Goal: Task Accomplishment & Management: Manage account settings

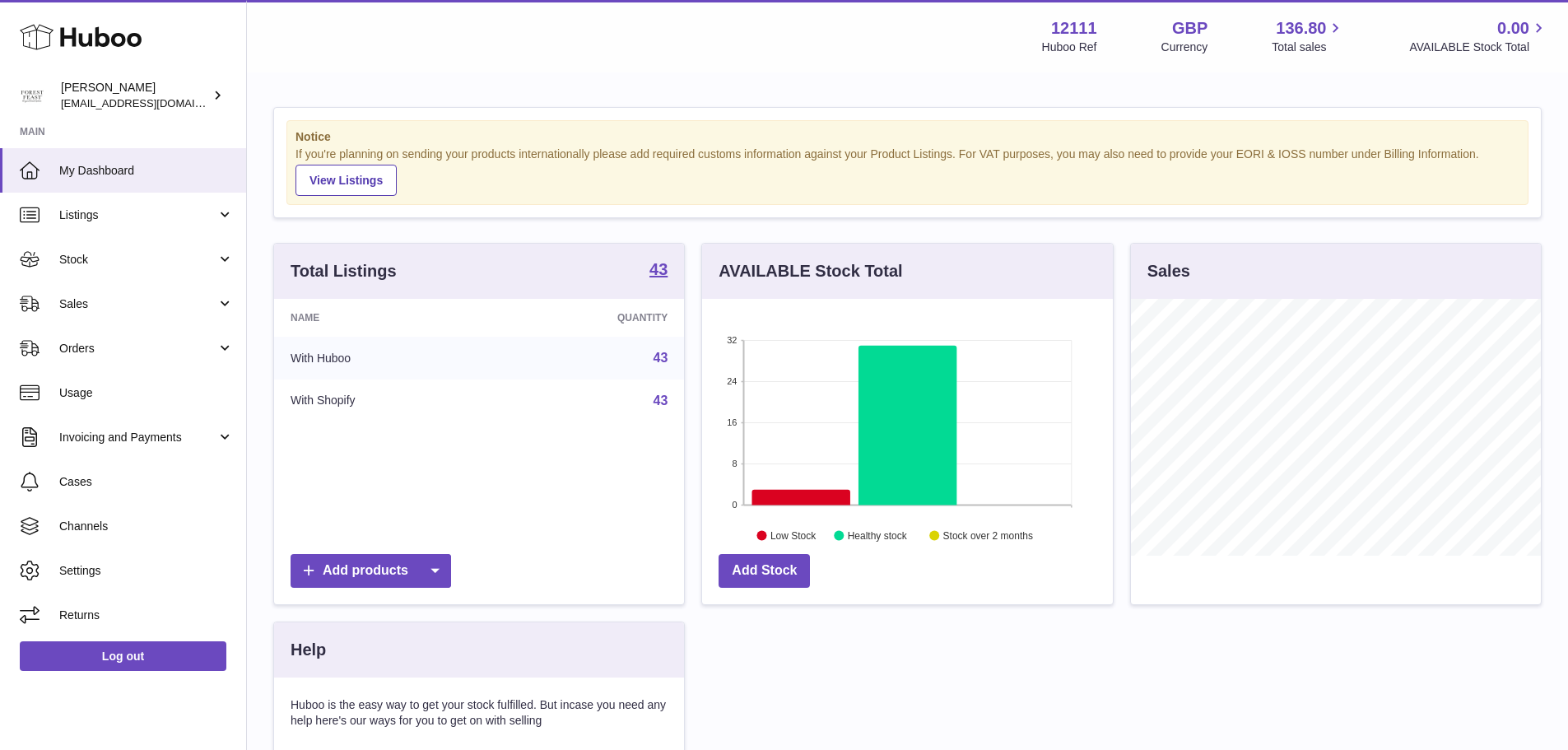
scroll to position [257, 411]
click at [129, 212] on span "Listings" at bounding box center [138, 215] width 157 height 16
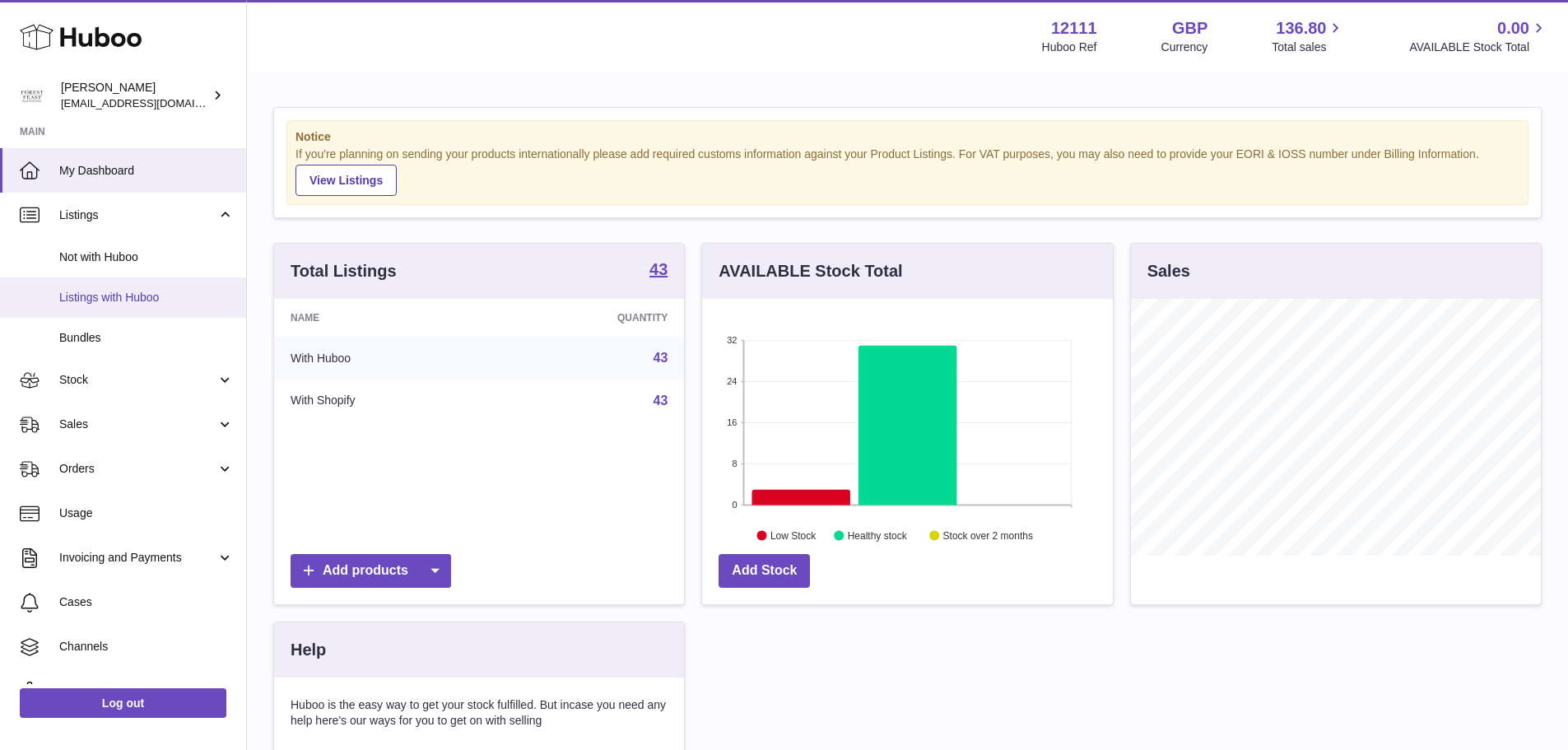
click at [117, 292] on span "Listings with Huboo" at bounding box center [146, 297] width 174 height 16
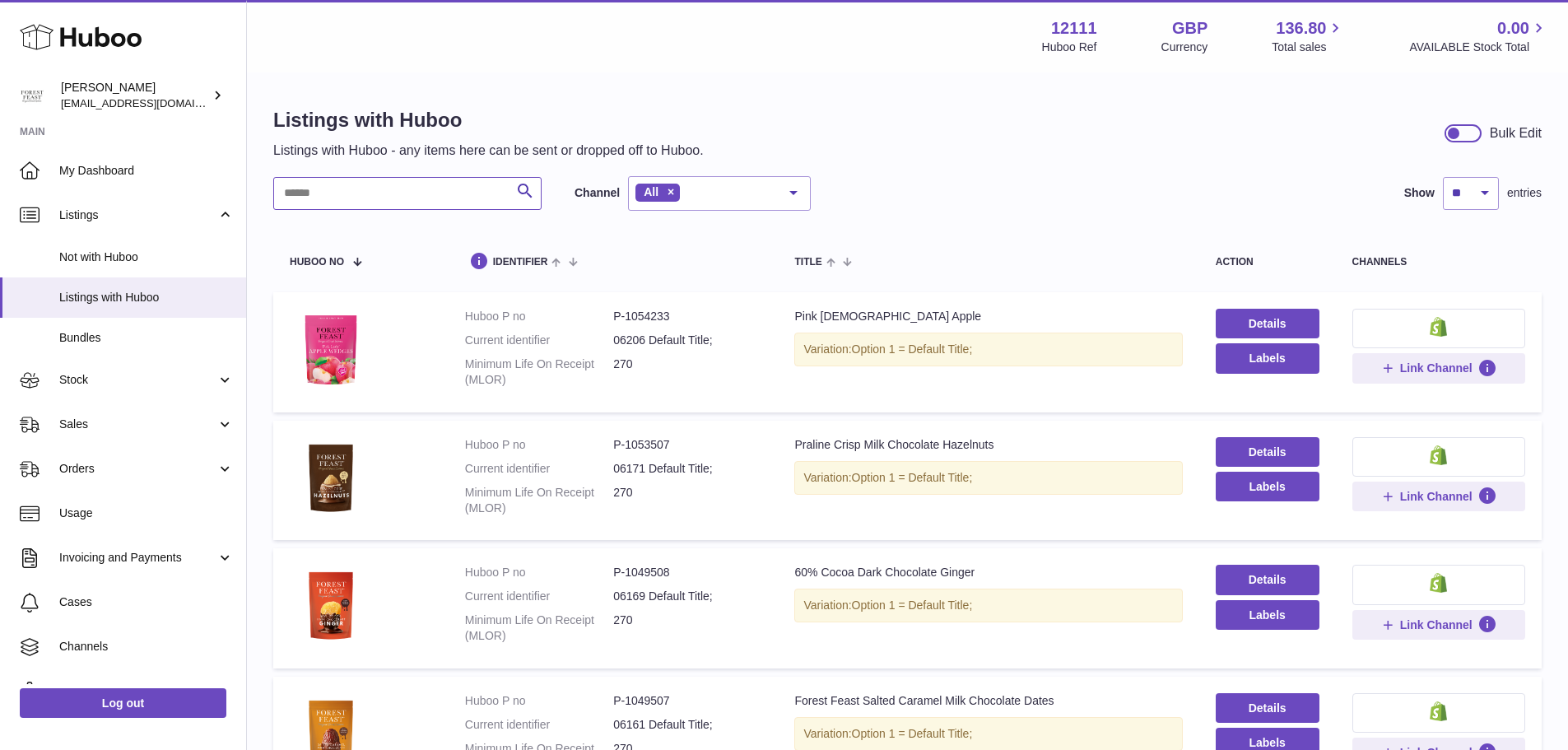
click at [364, 199] on input "text" at bounding box center [408, 193] width 269 height 33
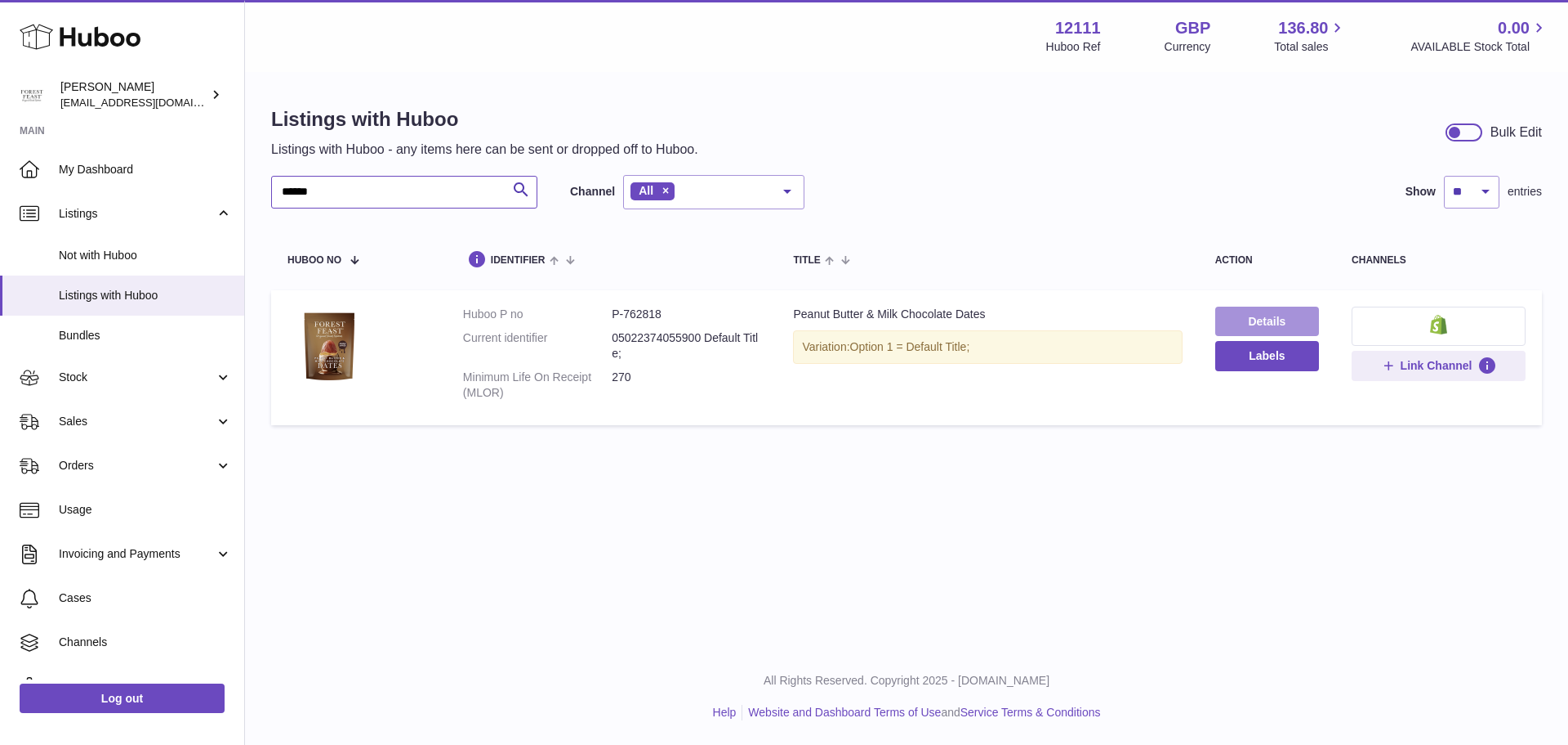
type input "******"
click at [1284, 324] on link "Details" at bounding box center [1267, 321] width 104 height 30
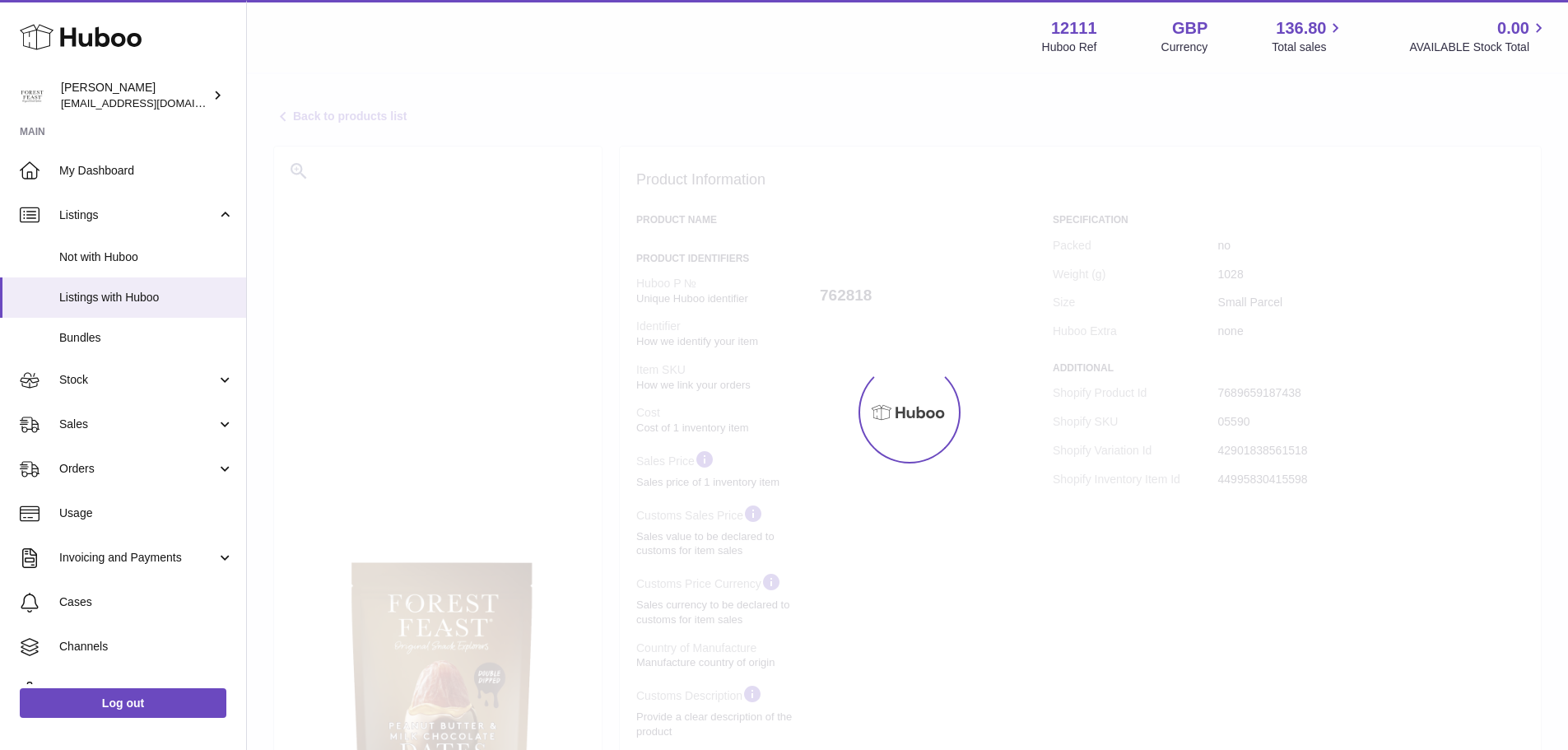
select select "***"
select select "****"
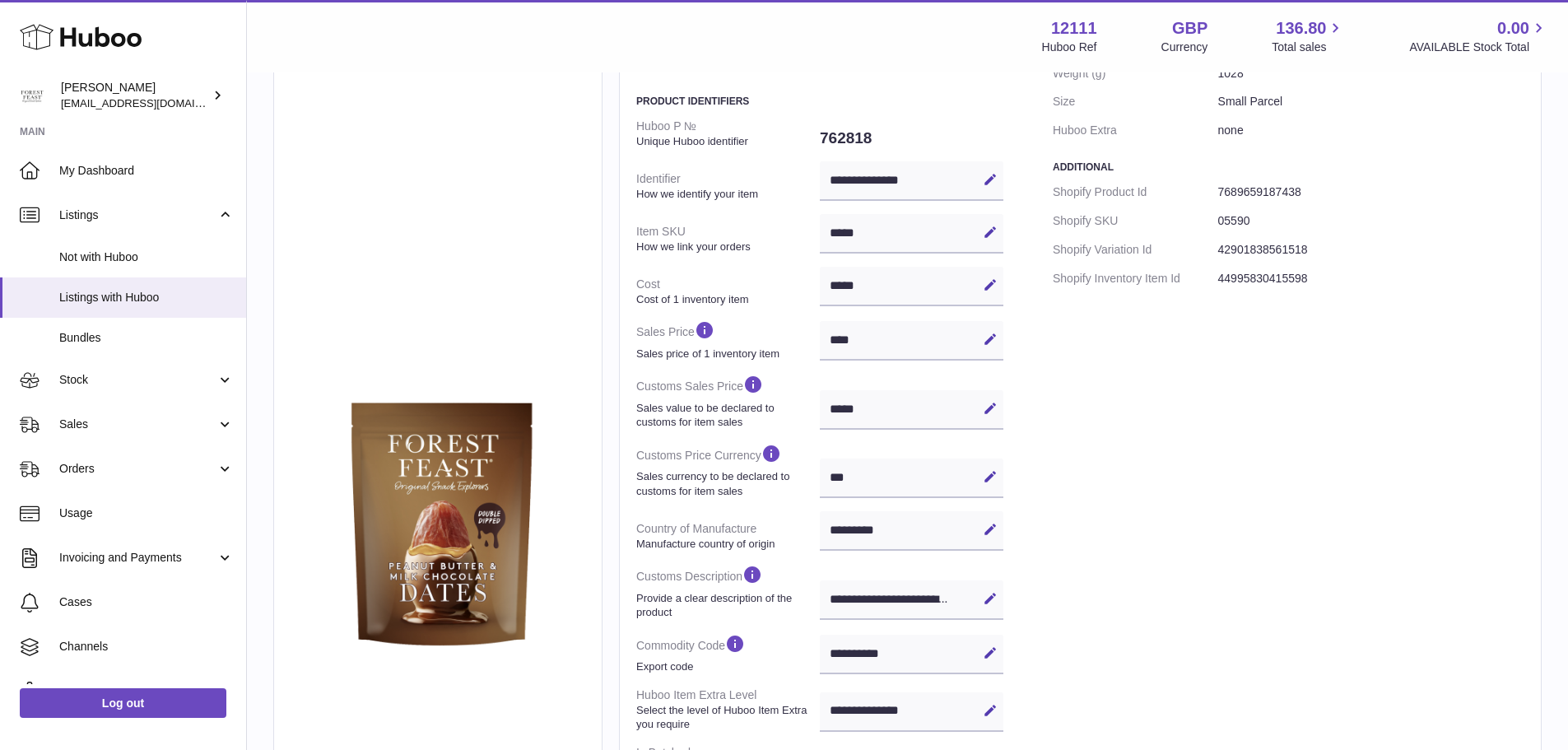
scroll to position [412, 0]
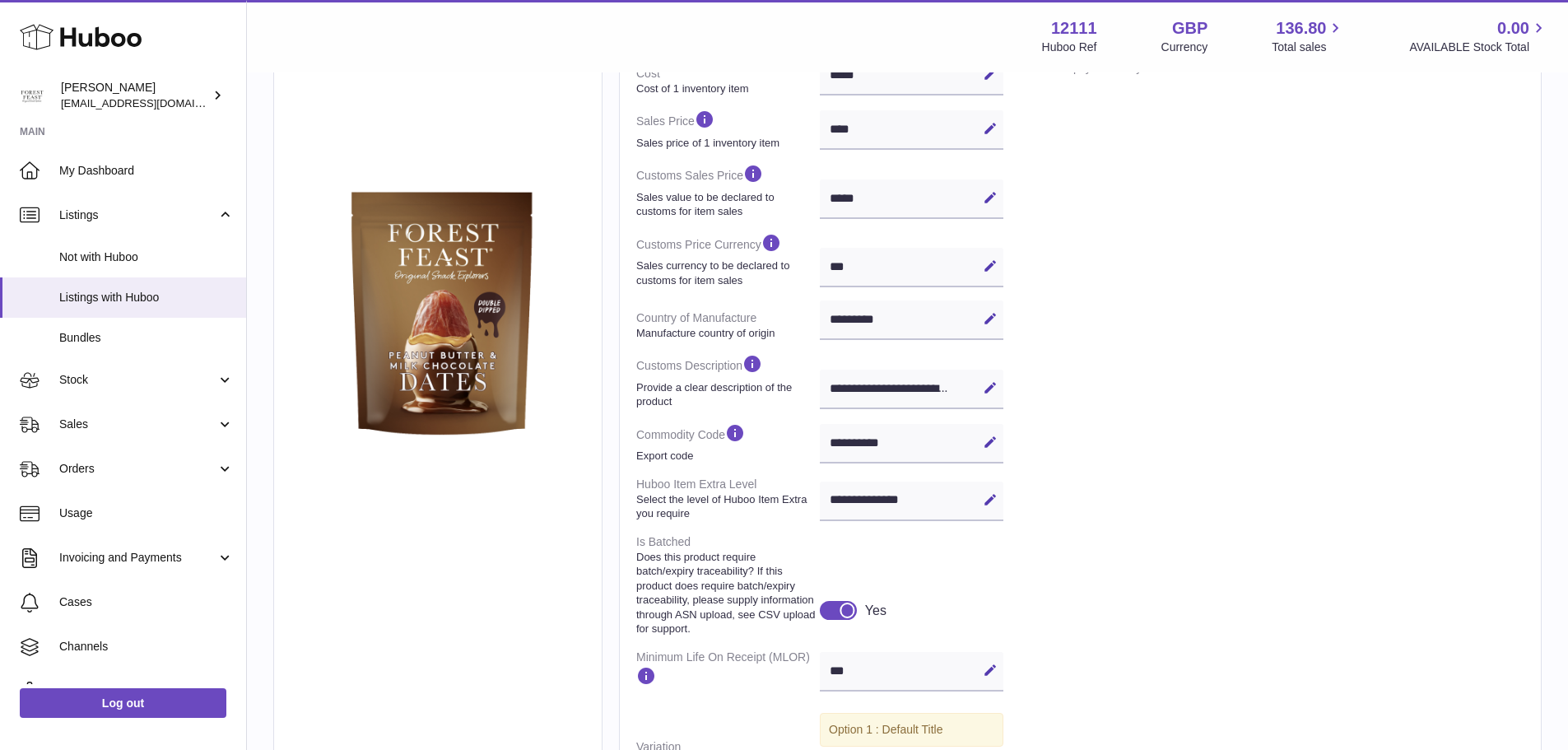
click at [831, 619] on div at bounding box center [838, 610] width 37 height 18
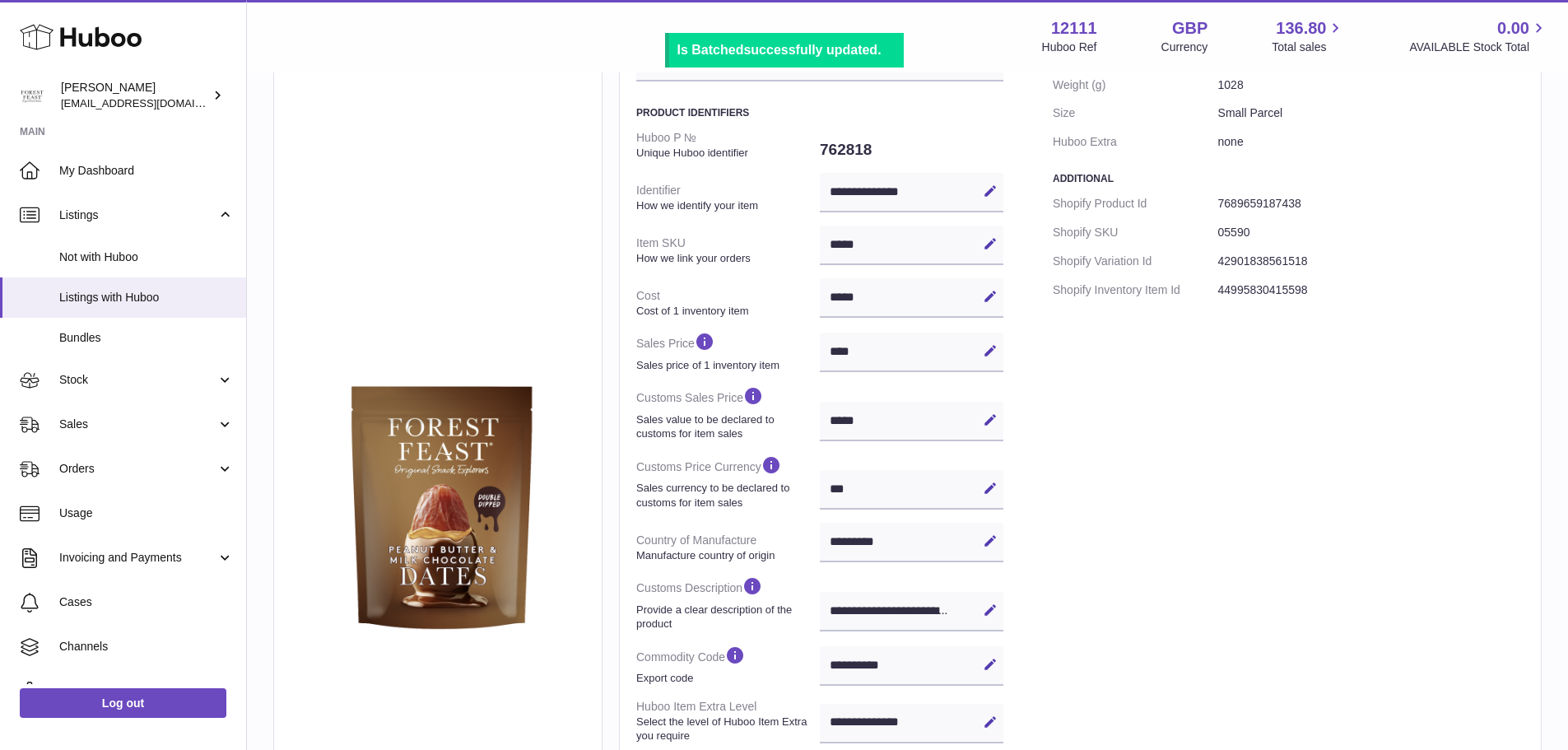
scroll to position [0, 0]
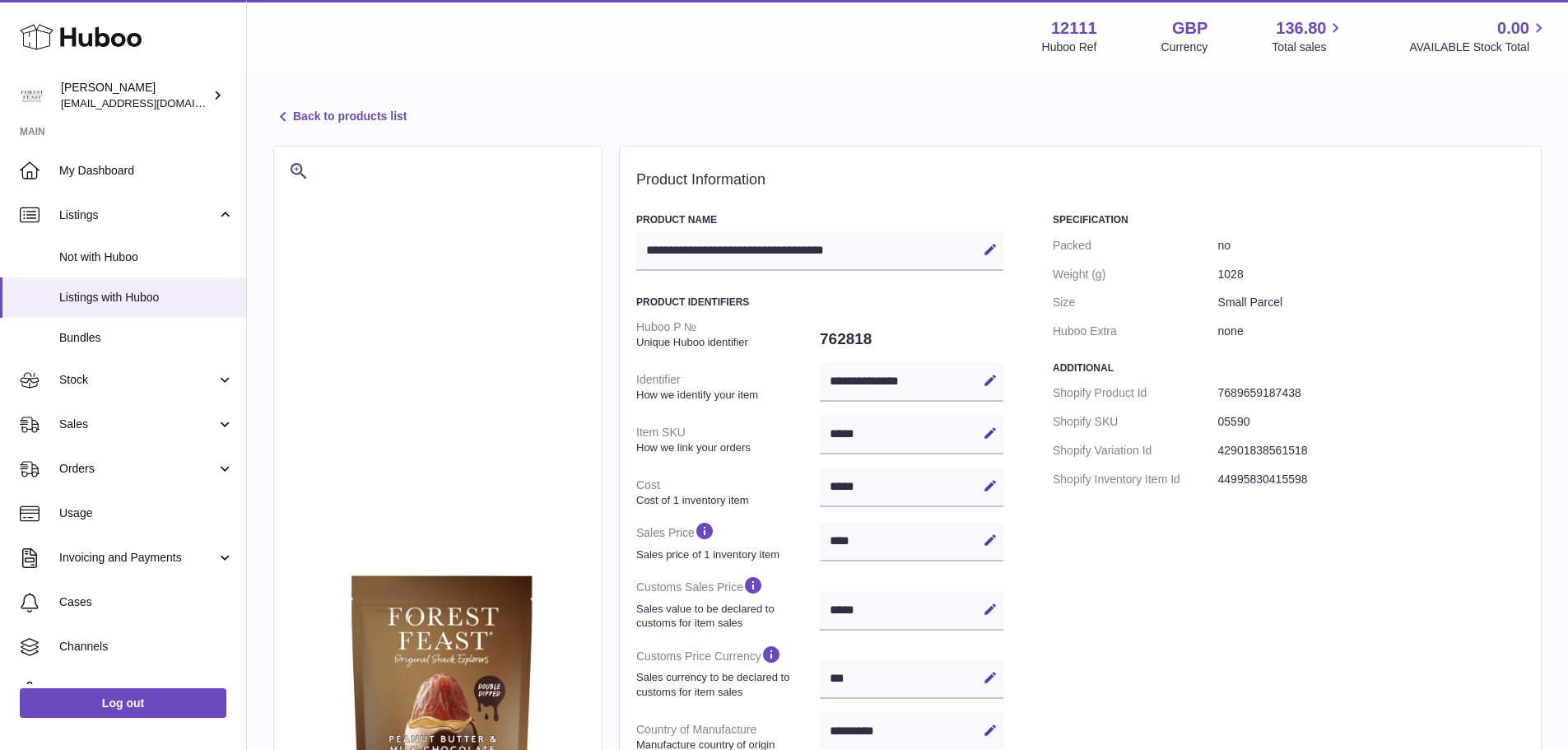
click at [356, 112] on link "Back to products list" at bounding box center [340, 117] width 133 height 20
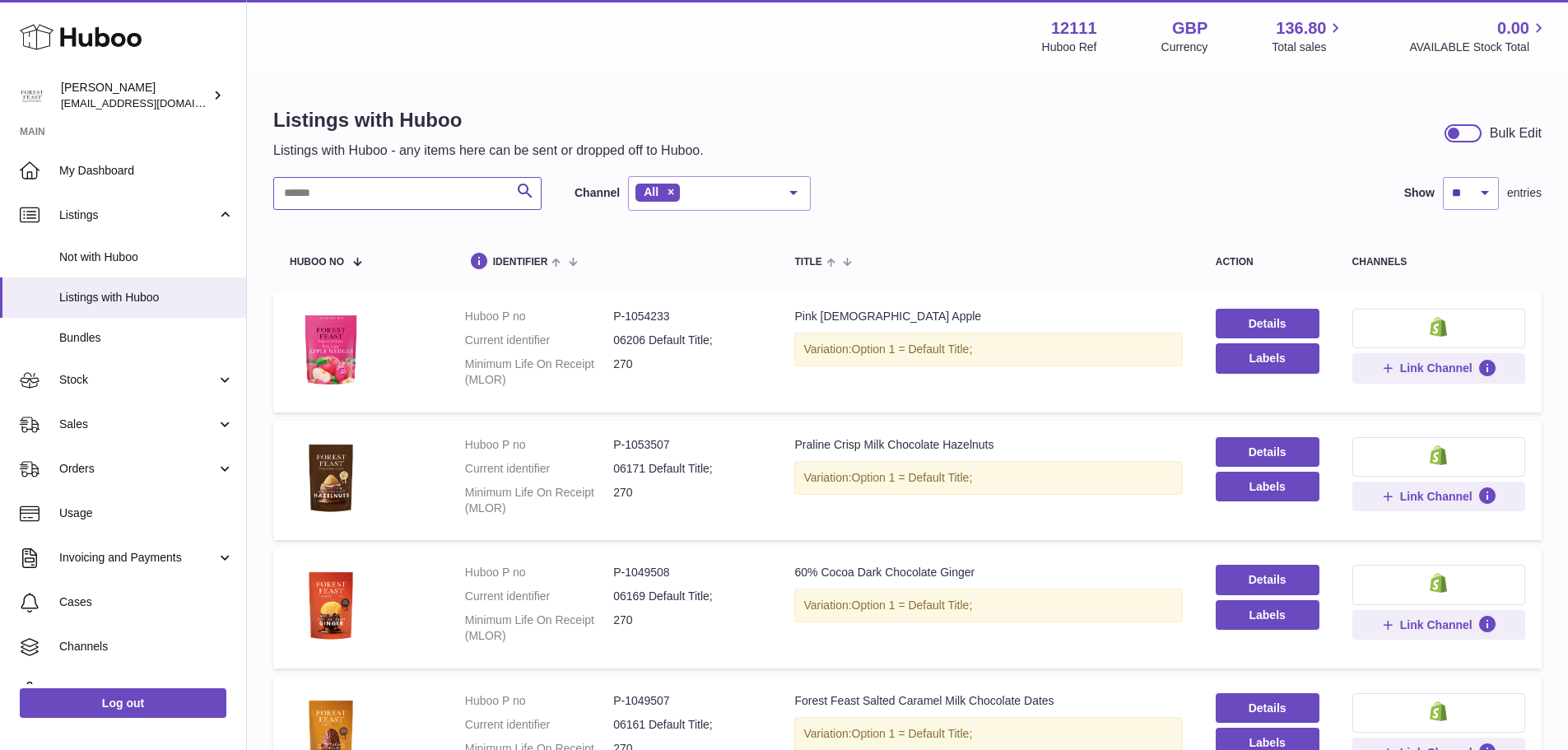
click at [369, 184] on input "text" at bounding box center [408, 193] width 269 height 33
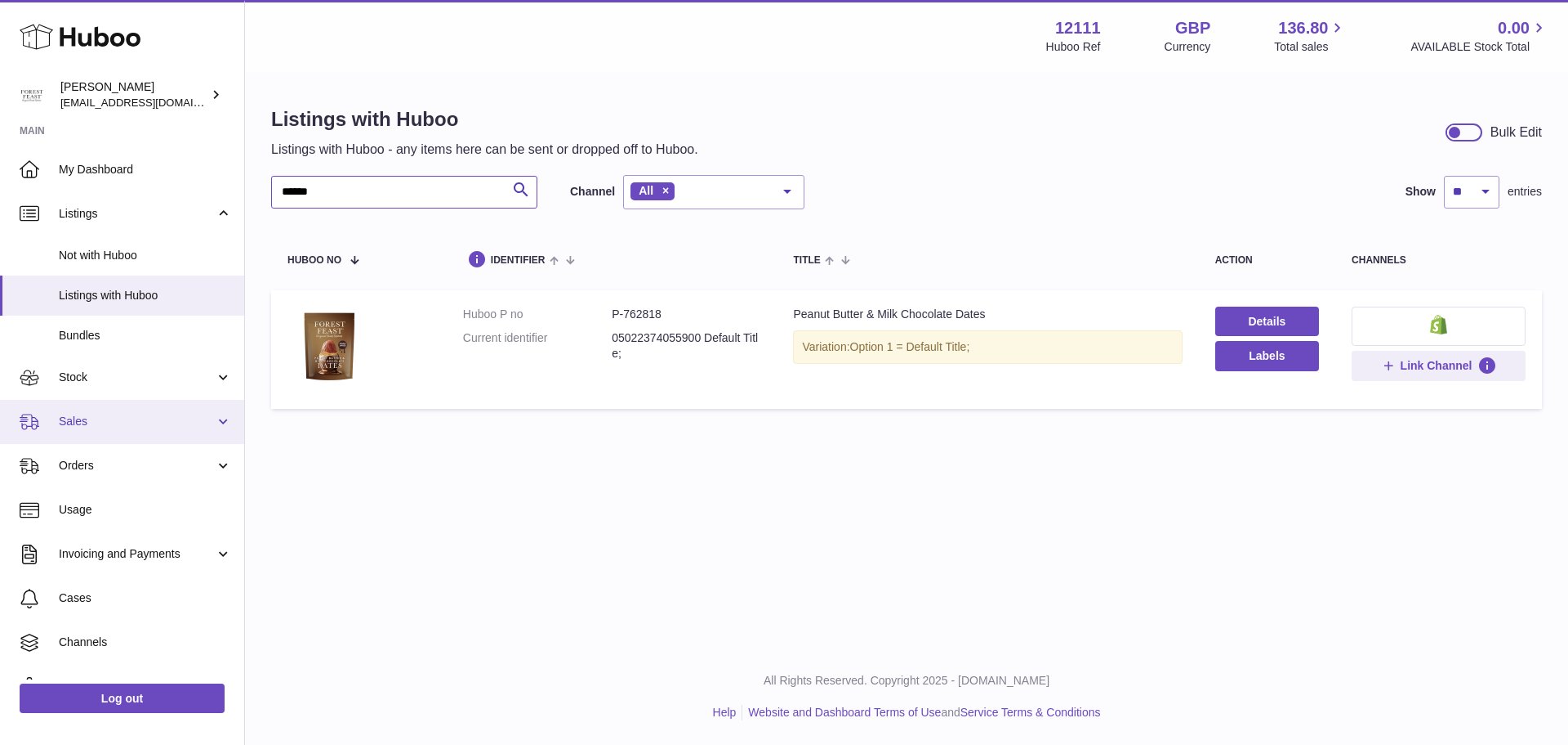
type input "******"
click at [132, 419] on span "Sales" at bounding box center [137, 422] width 156 height 16
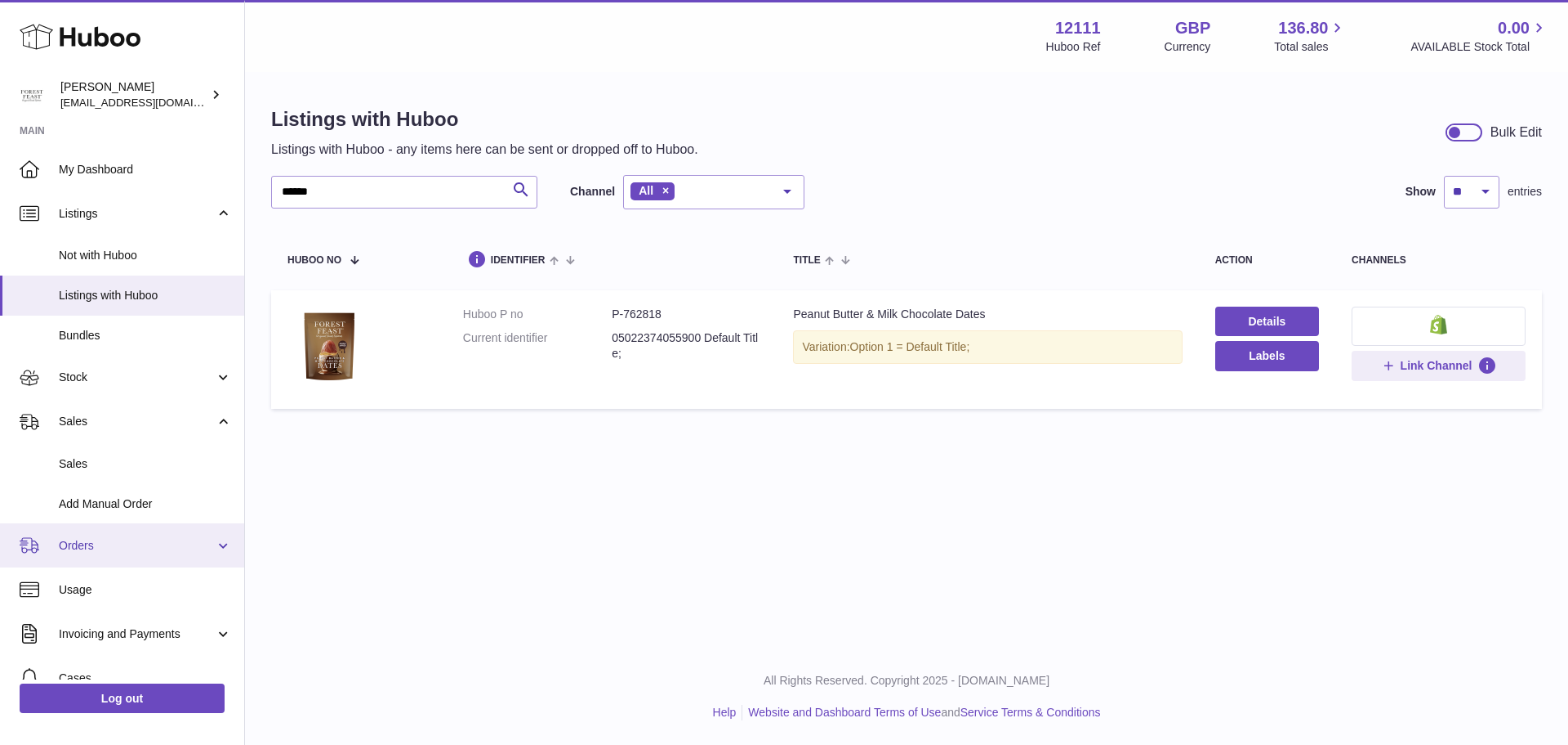
click at [105, 542] on span "Orders" at bounding box center [137, 545] width 156 height 16
click at [128, 541] on span "Orders" at bounding box center [137, 545] width 156 height 16
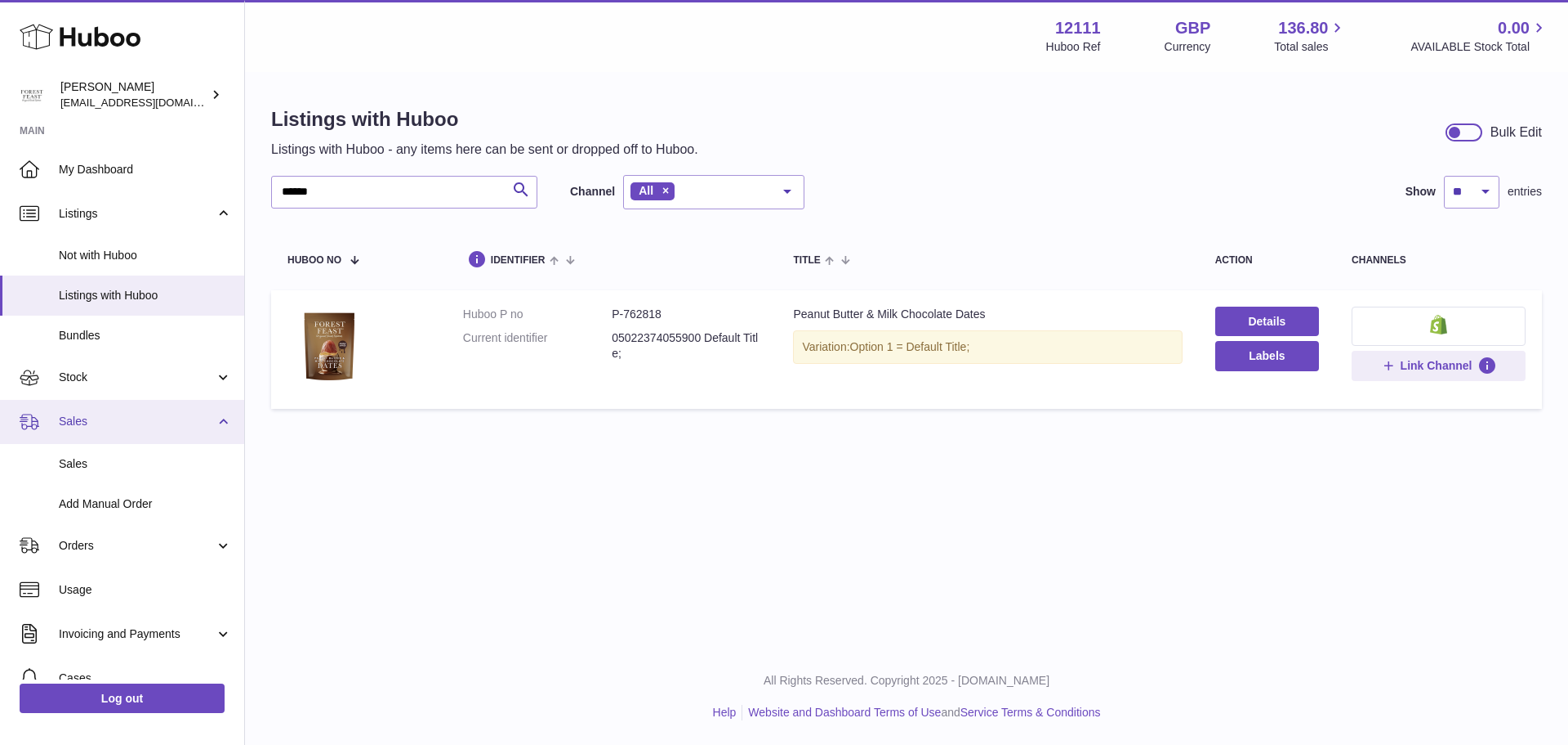
click at [173, 422] on span "Sales" at bounding box center [137, 422] width 156 height 16
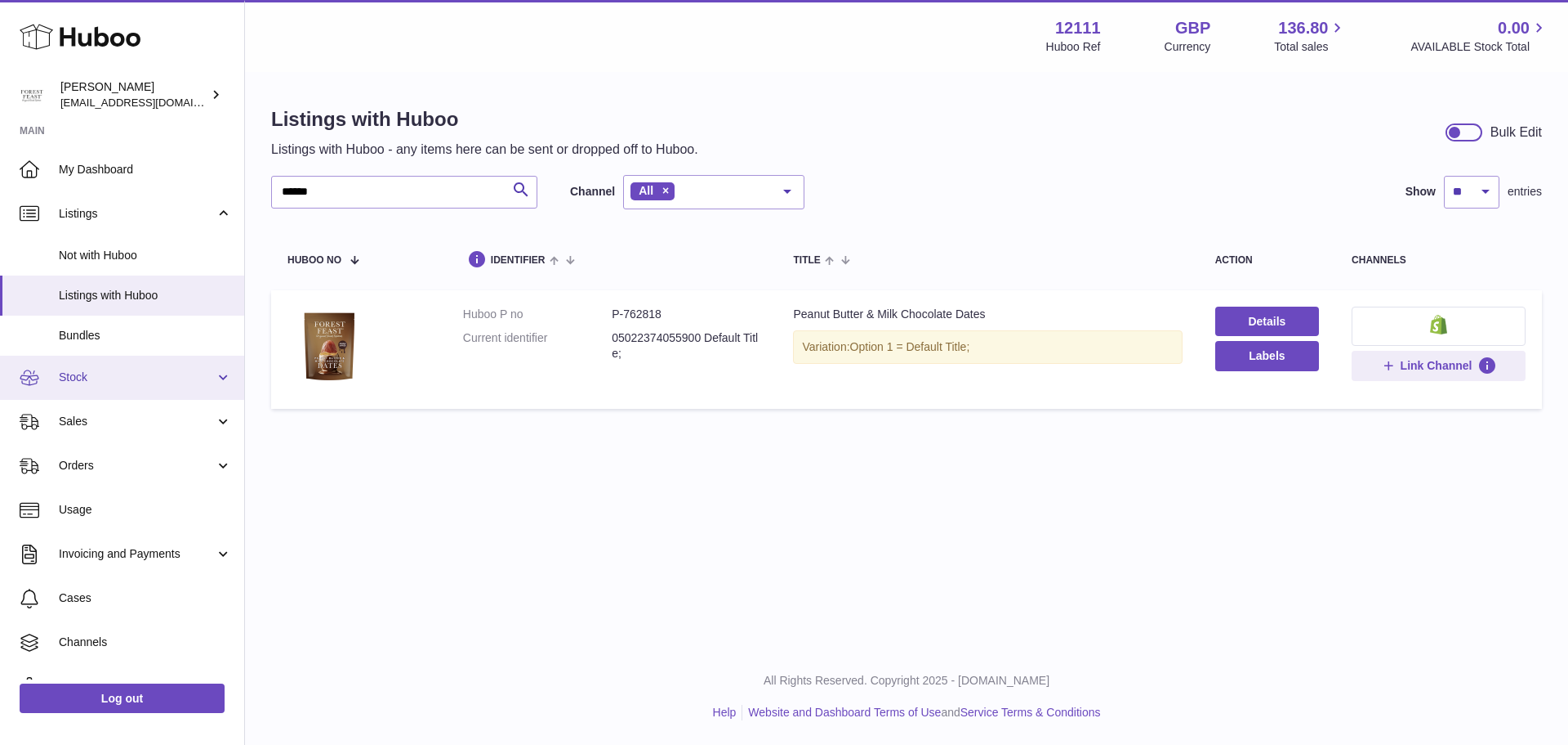
click at [130, 372] on span "Stock" at bounding box center [137, 377] width 156 height 16
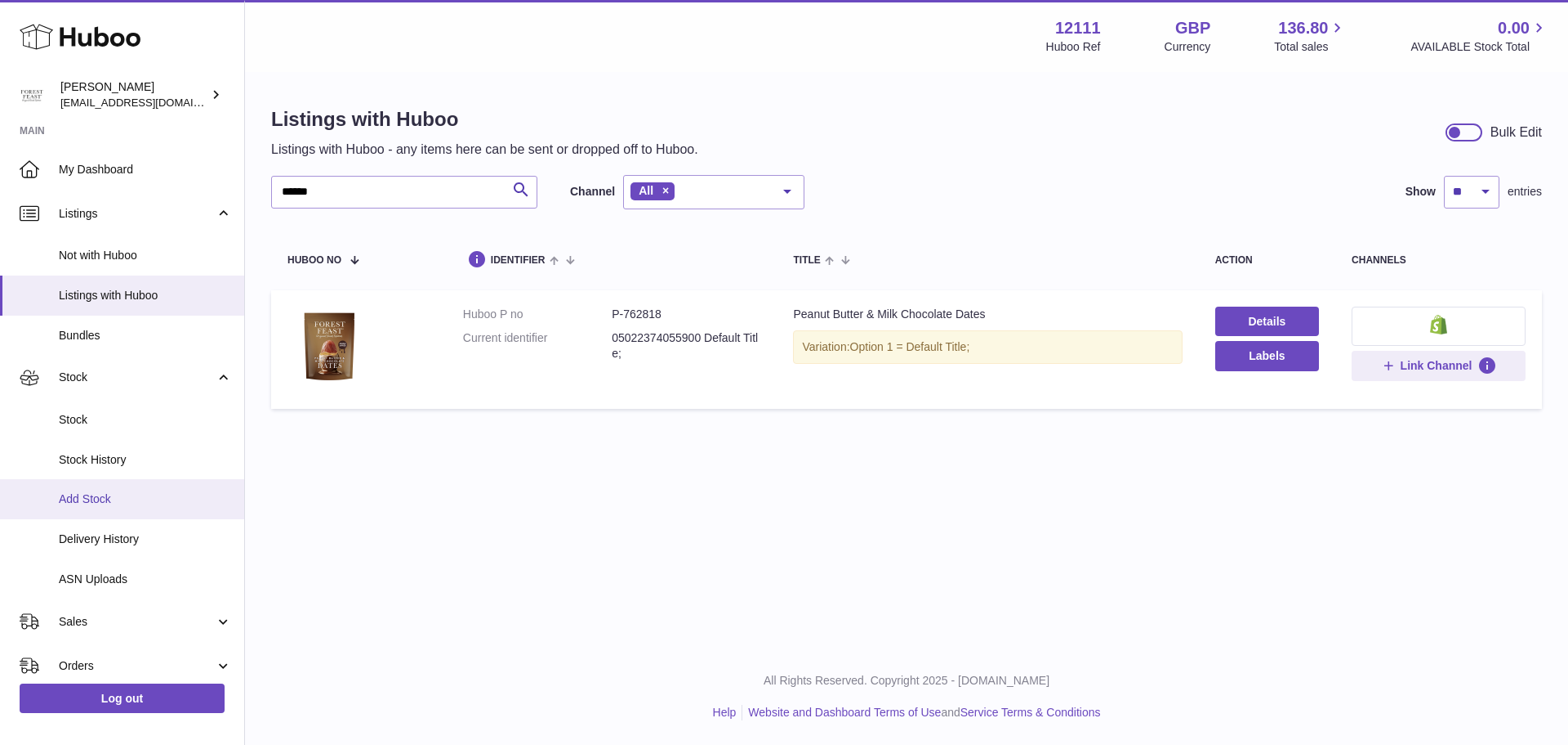
click at [118, 502] on span "Add Stock" at bounding box center [145, 499] width 173 height 16
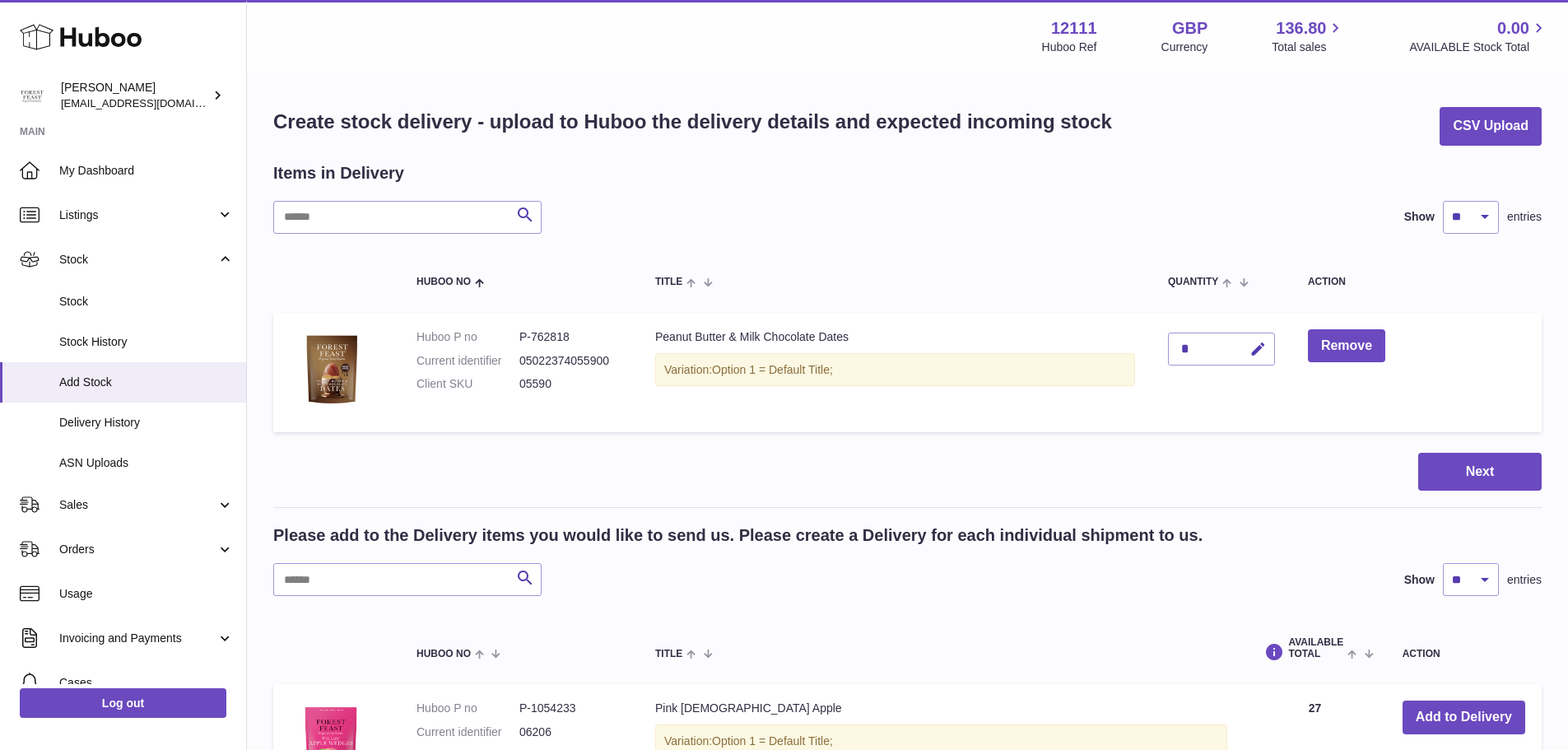
click at [557, 336] on dd "P-762818" at bounding box center [570, 337] width 102 height 16
copy dd "762818"
click at [1262, 348] on icon "button" at bounding box center [1258, 348] width 17 height 17
type input "**"
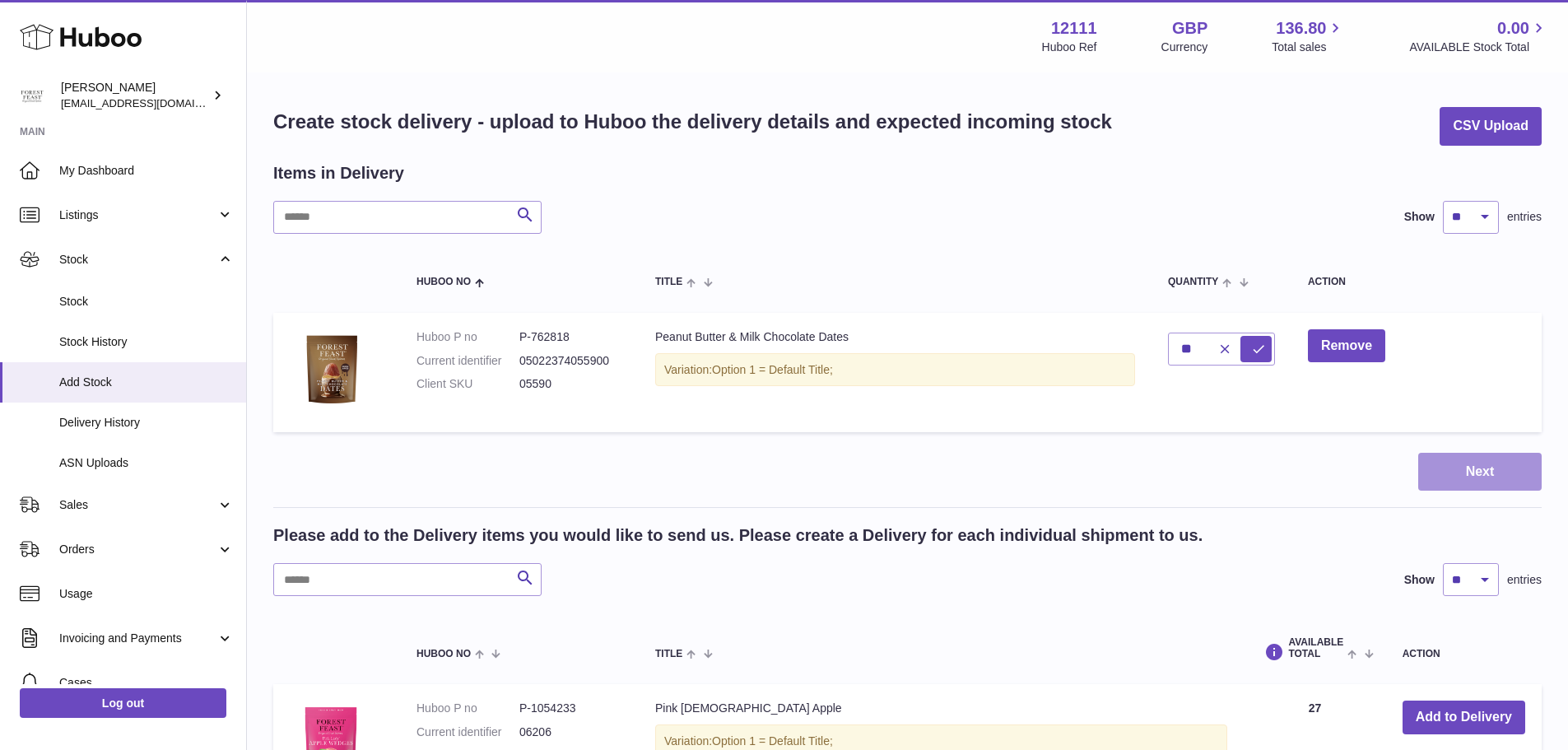
click at [1488, 469] on button "Next" at bounding box center [1479, 471] width 123 height 39
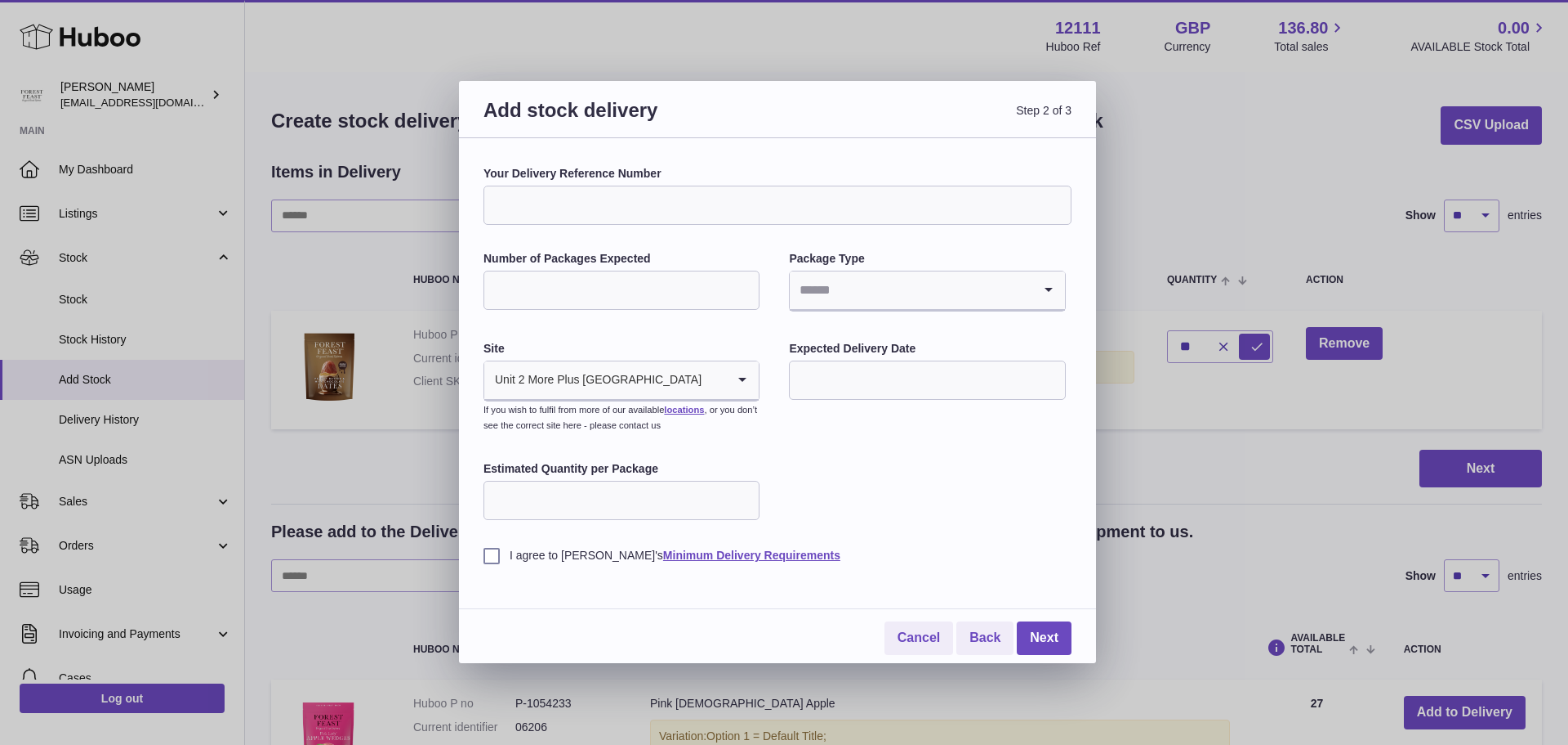
click at [560, 205] on input "Your Delivery Reference Number" at bounding box center [778, 206] width 588 height 40
drag, startPoint x: 745, startPoint y: 109, endPoint x: 990, endPoint y: 90, distance: 245.7
click at [990, 90] on div "Add stock delivery Step 2 of 3" at bounding box center [777, 110] width 637 height 57
click at [810, 107] on span "Step 2 of 3" at bounding box center [925, 119] width 294 height 44
click at [650, 205] on input "Your Delivery Reference Number" at bounding box center [778, 206] width 588 height 40
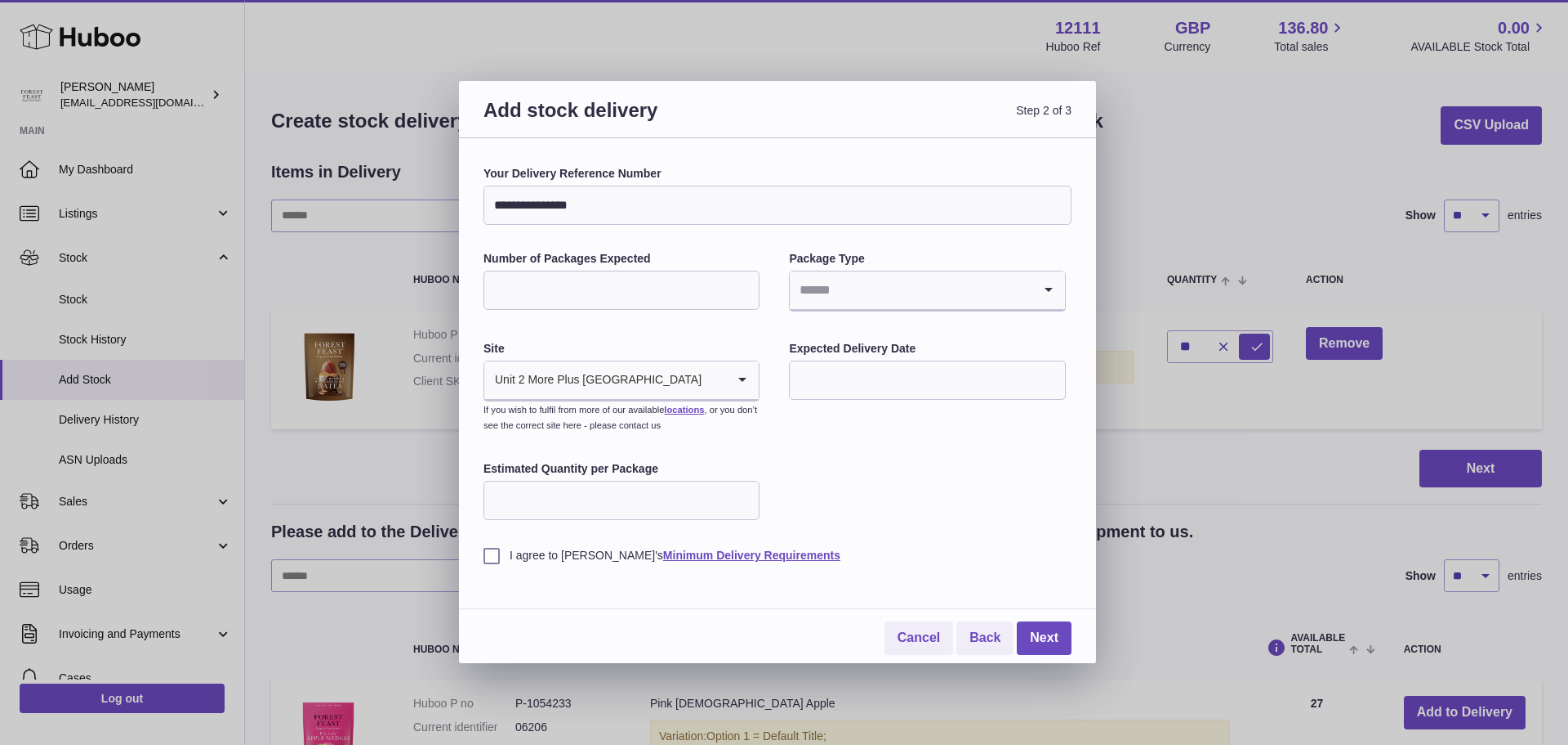
type input "**********"
click at [584, 284] on input "Number of Packages Expected" at bounding box center [622, 290] width 276 height 40
type input "*"
type input "**"
click at [584, 503] on input "Estimated Quantity per Package" at bounding box center [622, 500] width 276 height 40
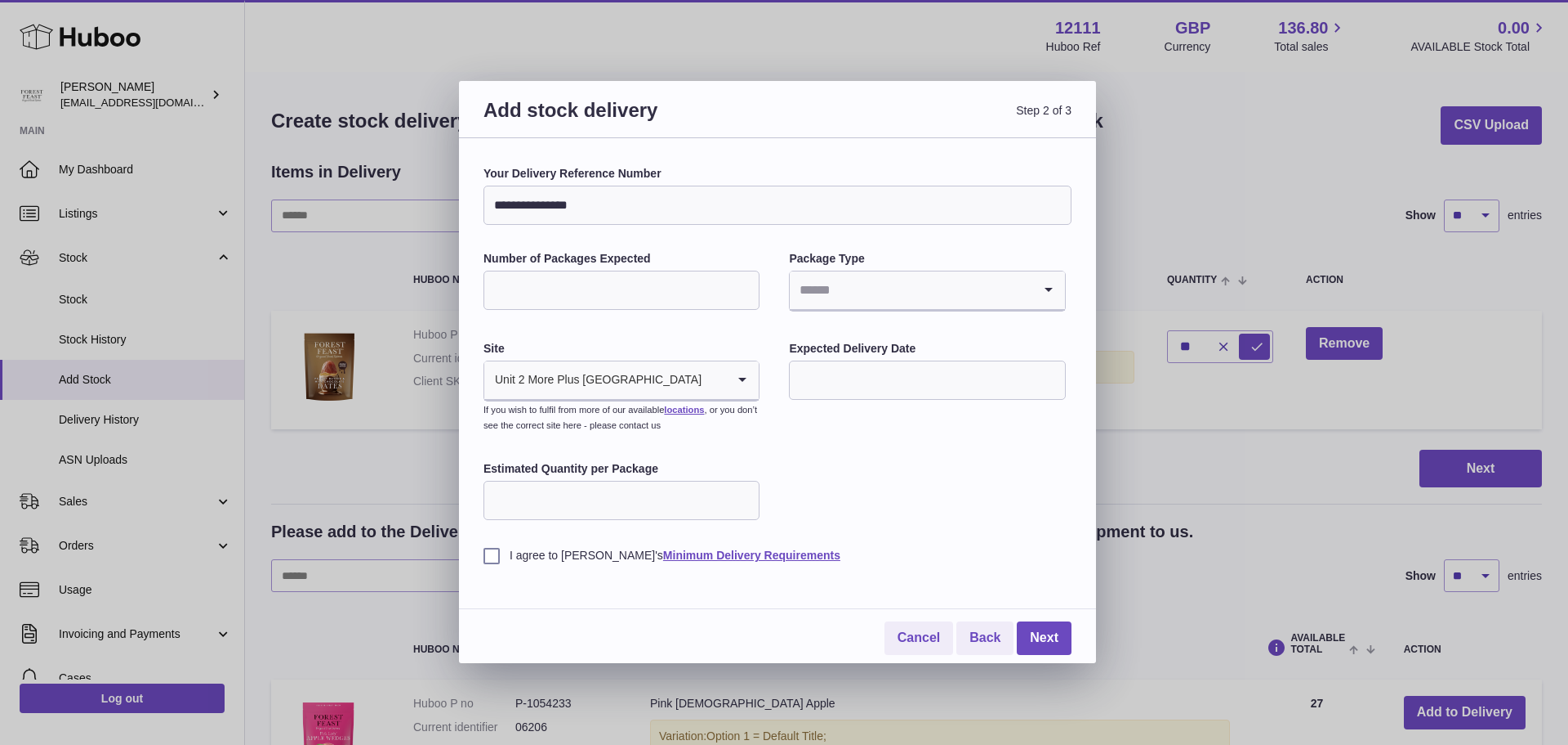
type input "*"
click at [887, 279] on input "Search for option" at bounding box center [910, 290] width 242 height 38
click at [833, 402] on li "Boxes" at bounding box center [927, 399] width 273 height 33
click at [866, 369] on input "text" at bounding box center [927, 380] width 276 height 40
click at [848, 546] on span "14" at bounding box center [848, 548] width 30 height 30
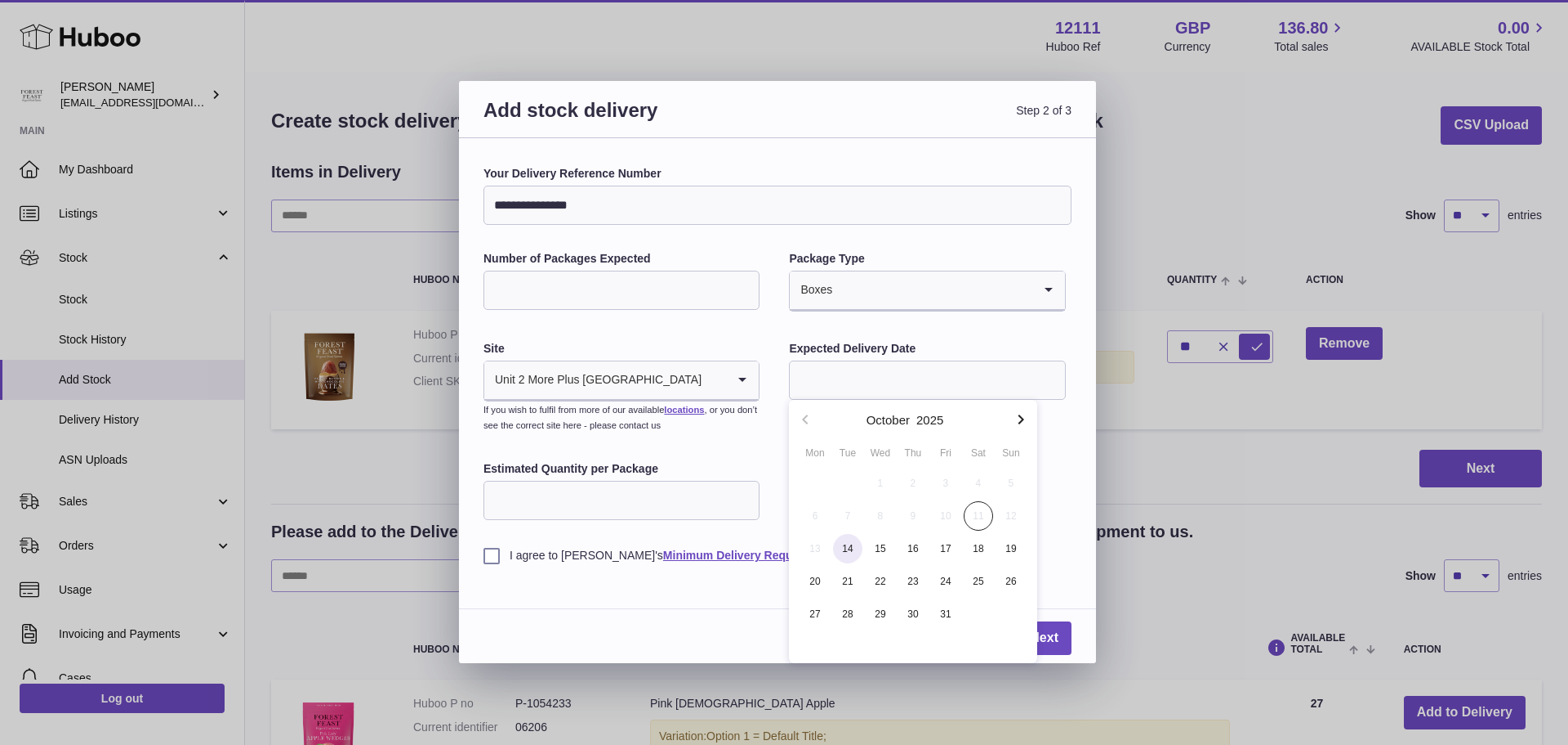
type input "**********"
click at [495, 552] on label "I agree to Huboo's Minimum Delivery Requirements" at bounding box center [778, 555] width 588 height 16
click at [1044, 632] on link "Next" at bounding box center [1044, 638] width 54 height 34
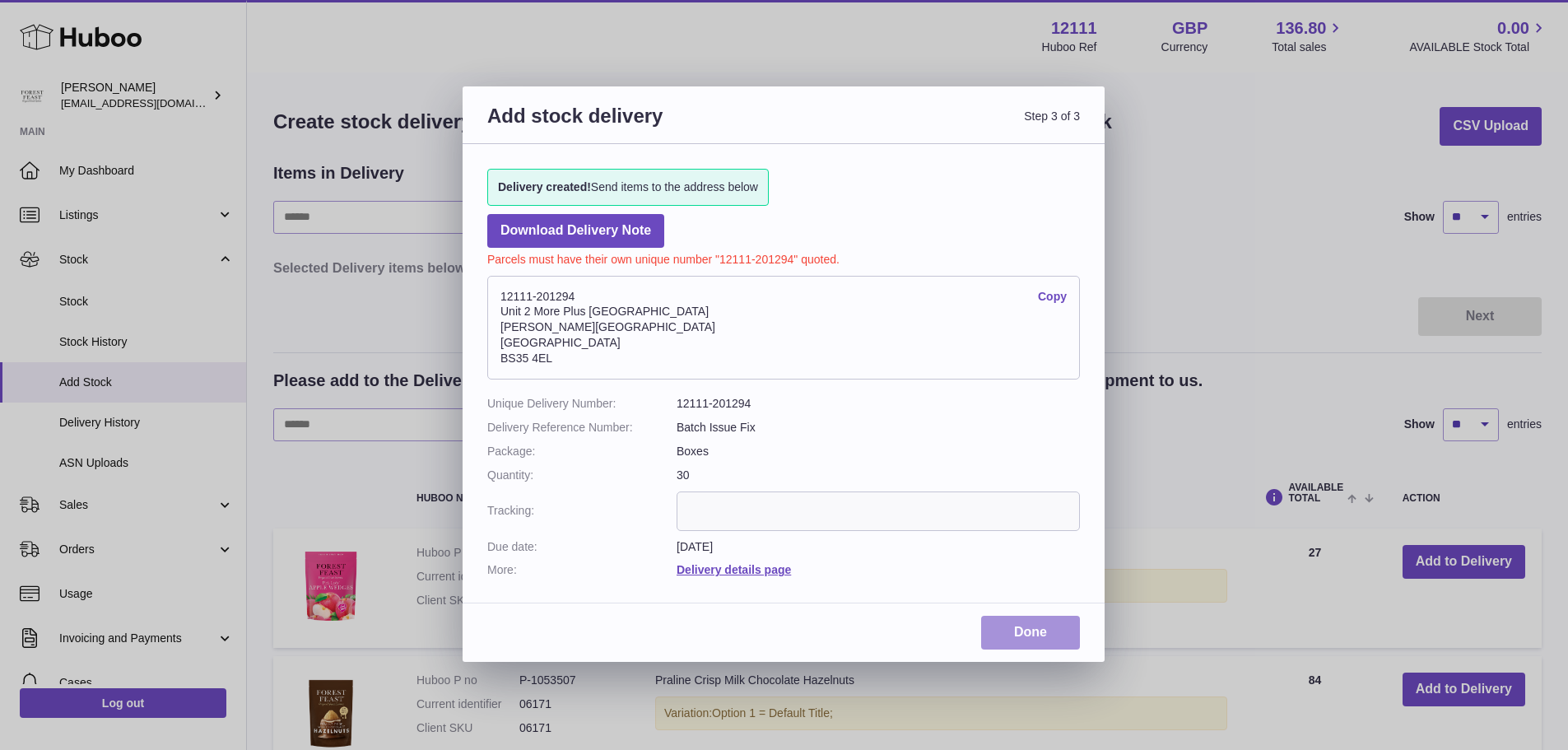
click at [1037, 636] on link "Done" at bounding box center [1030, 633] width 98 height 34
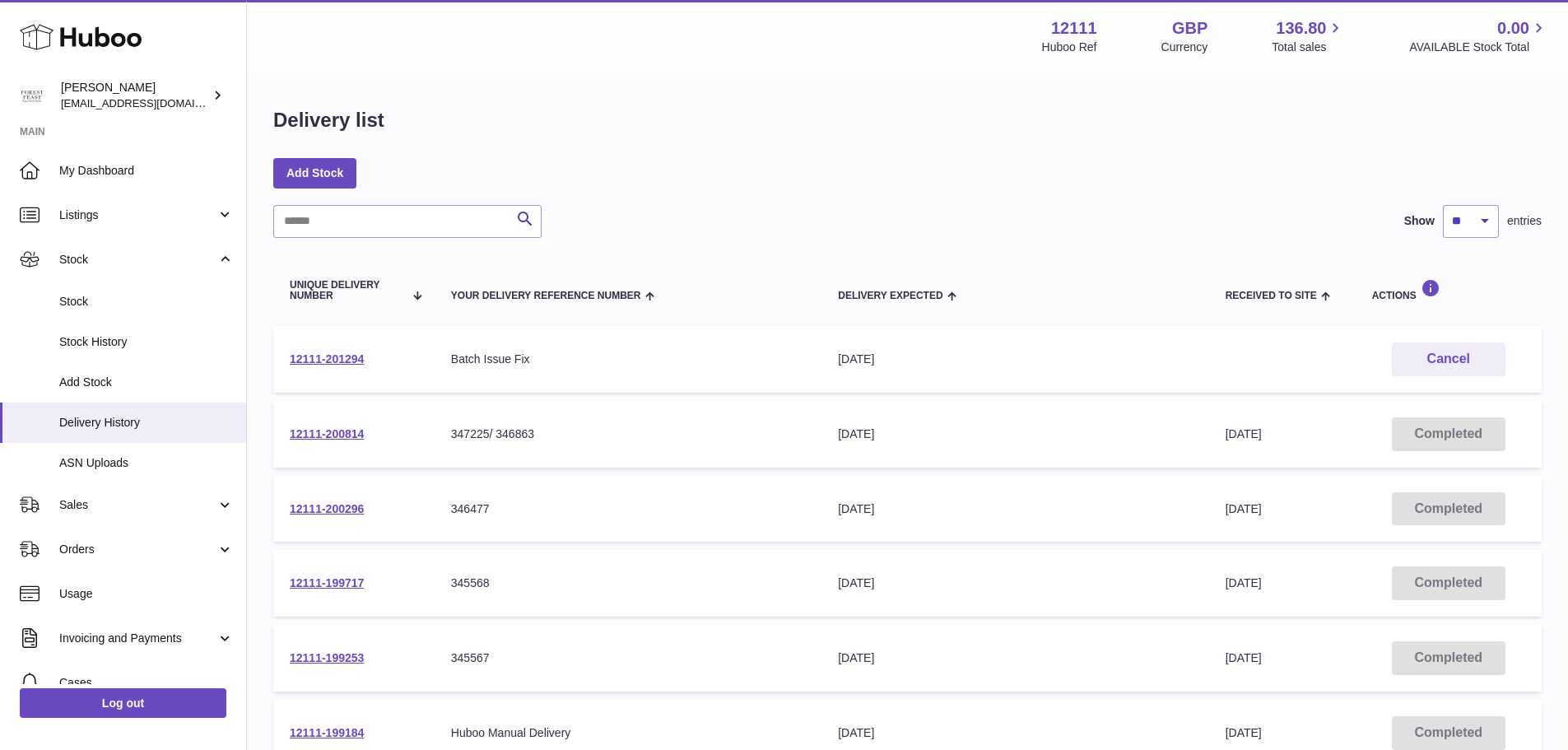
drag, startPoint x: 102, startPoint y: 215, endPoint x: 120, endPoint y: 259, distance: 47.5
click at [102, 215] on span "Listings" at bounding box center [138, 215] width 157 height 16
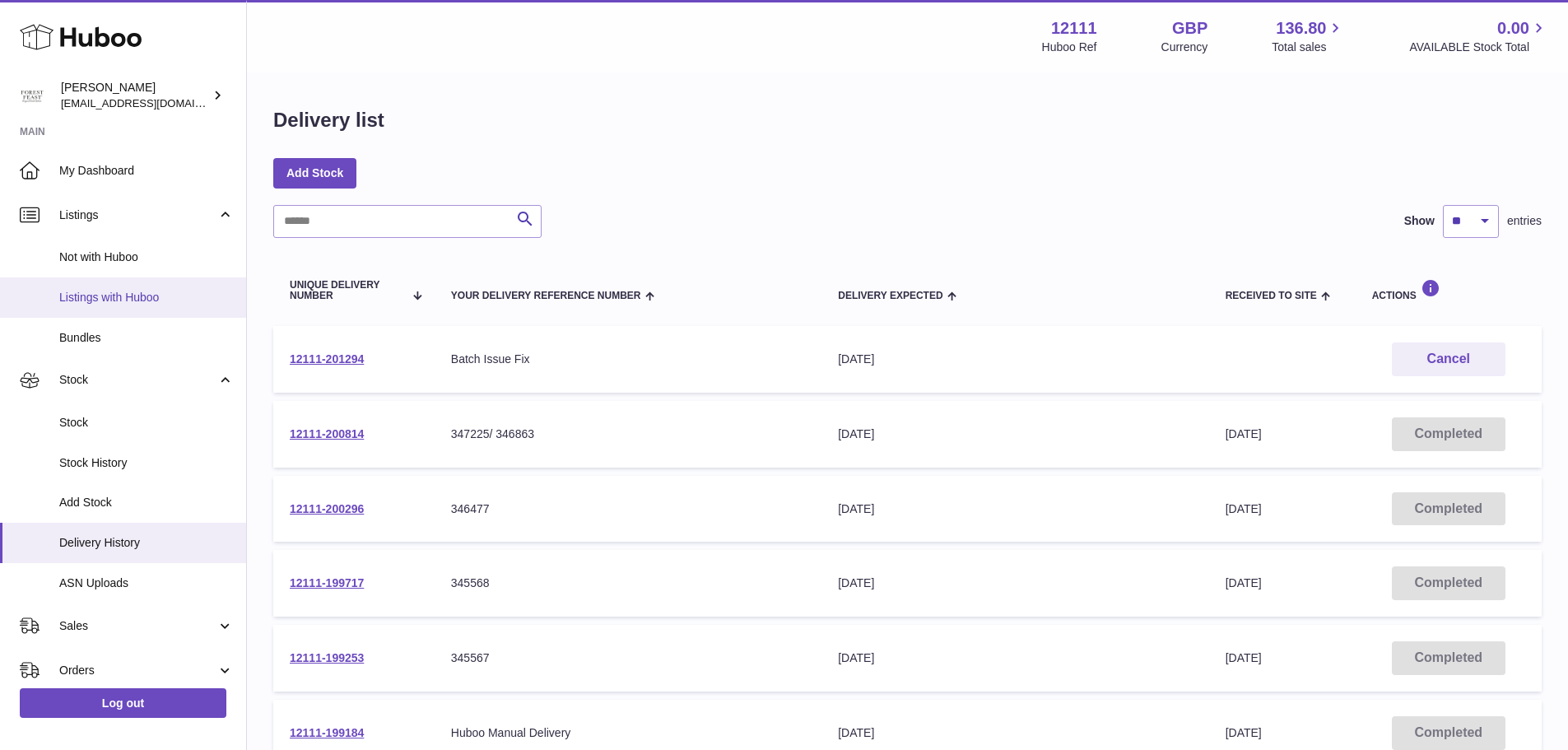
click at [124, 296] on span "Listings with Huboo" at bounding box center [146, 297] width 174 height 16
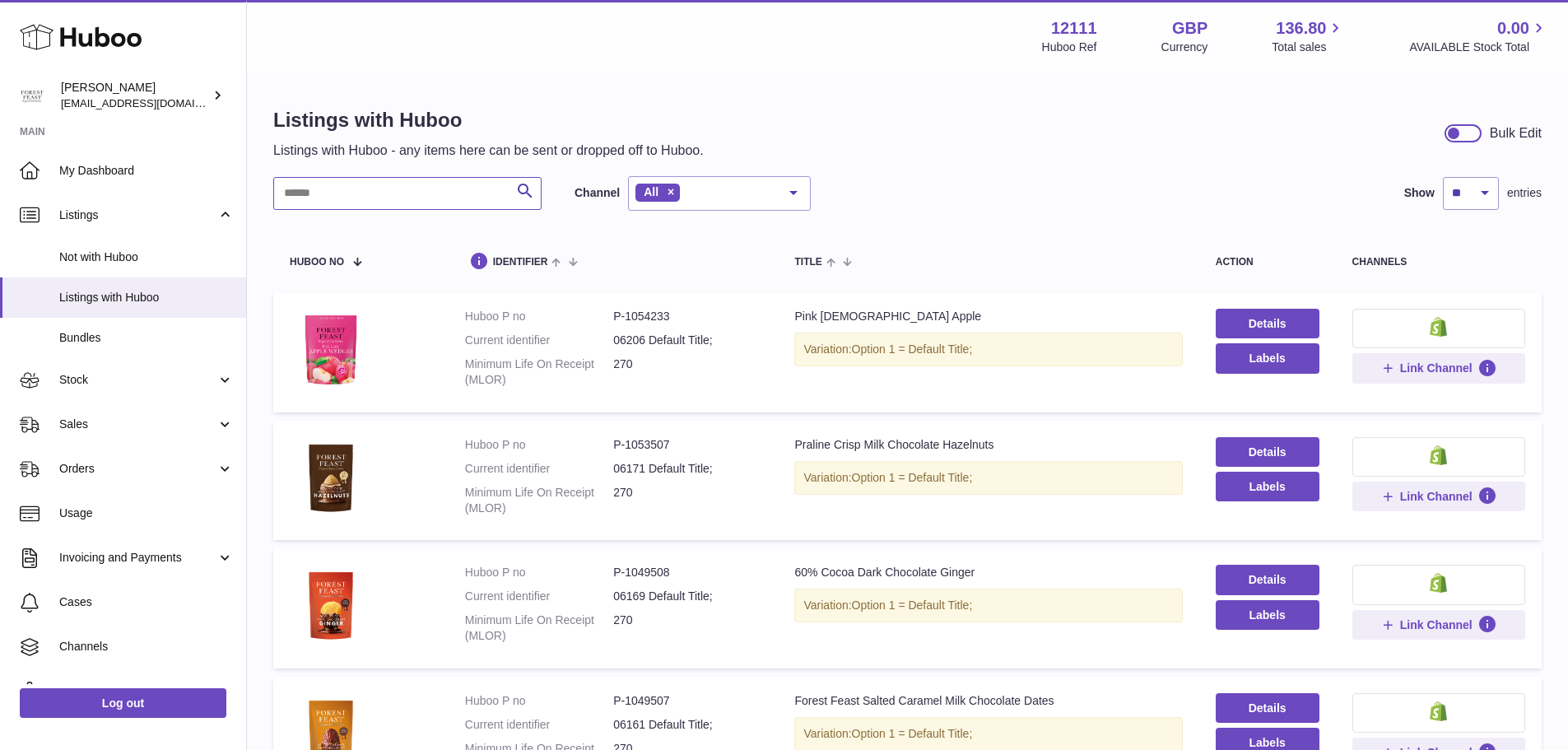
click at [405, 183] on input "text" at bounding box center [408, 193] width 269 height 33
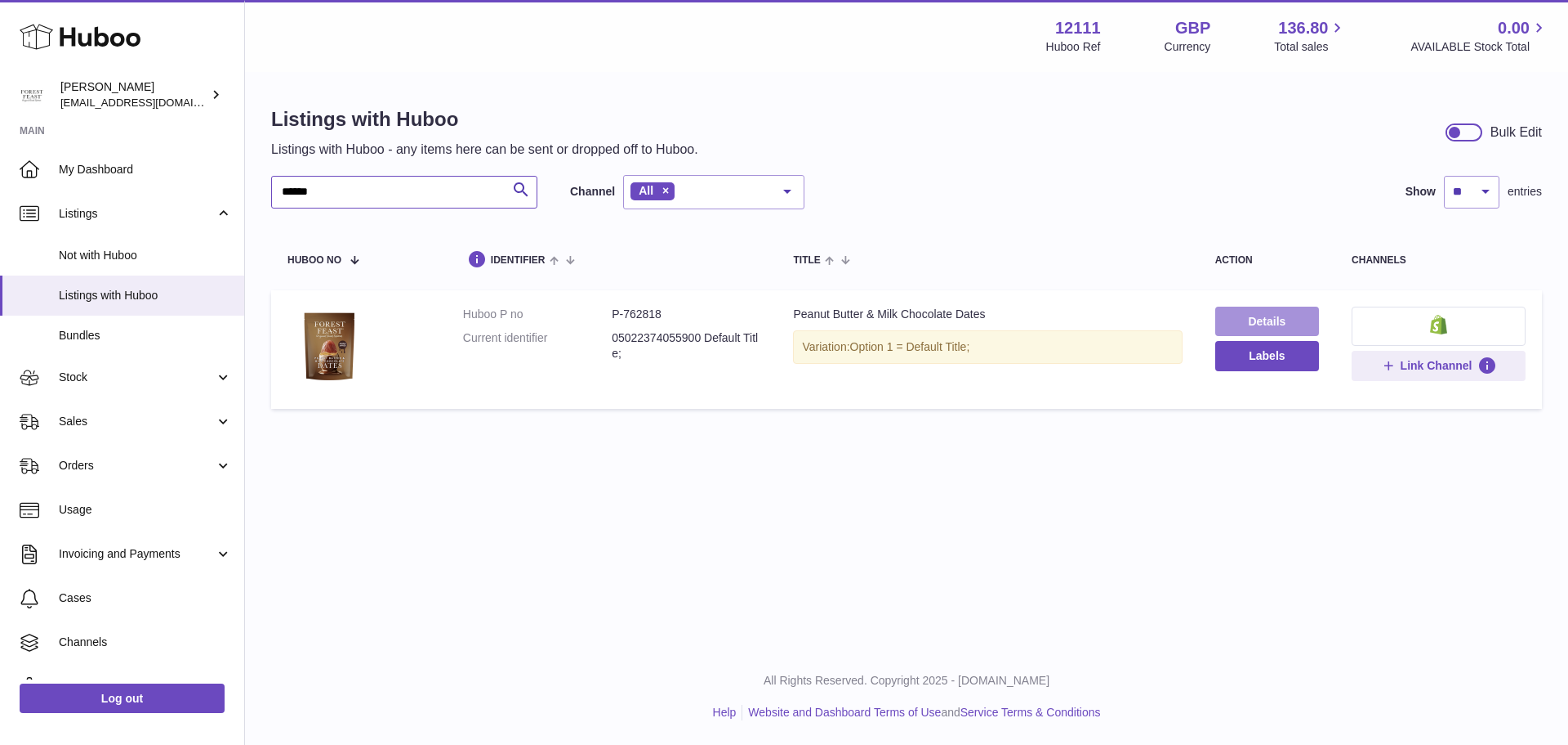
type input "******"
click at [1233, 313] on link "Details" at bounding box center [1267, 321] width 104 height 30
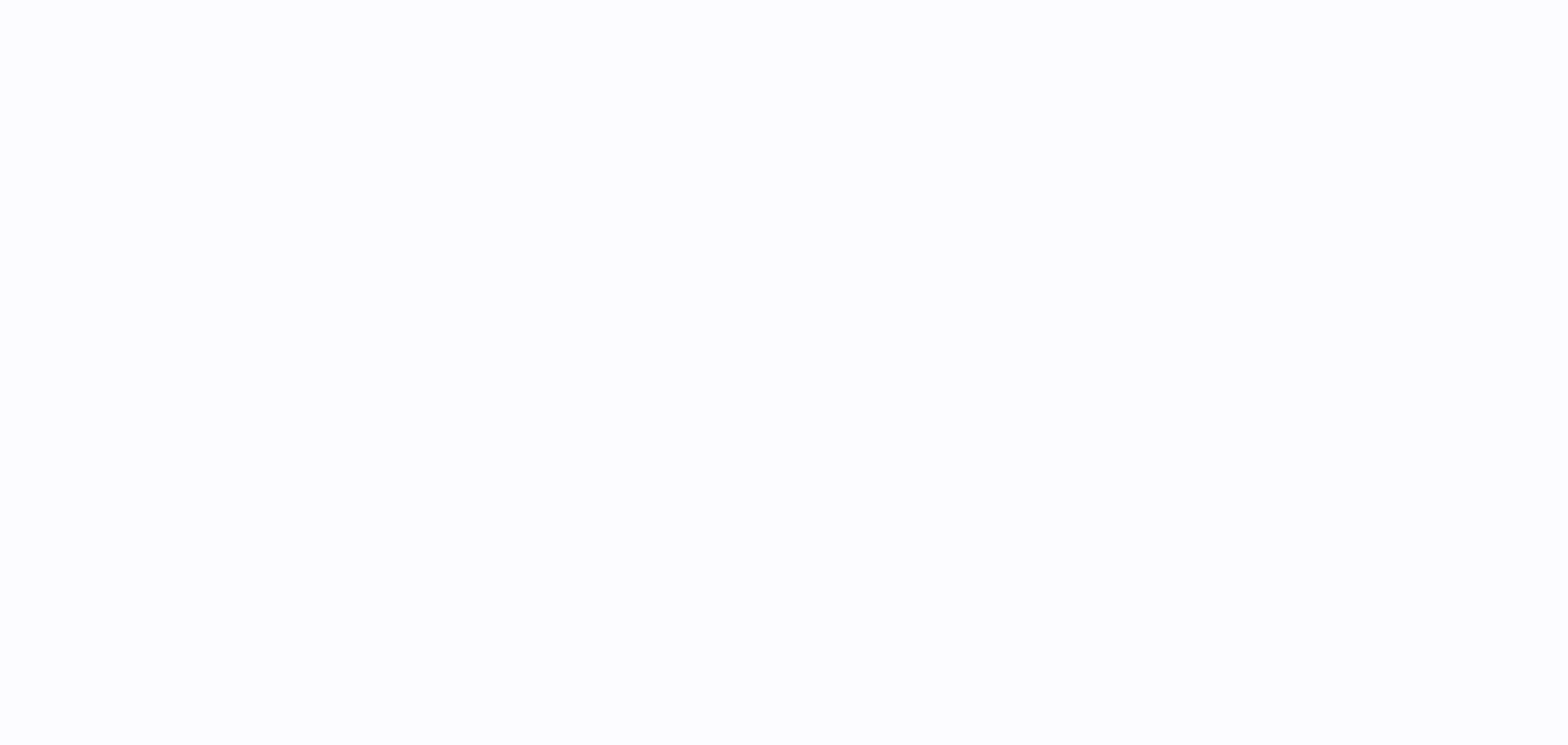
select select "***"
select select "****"
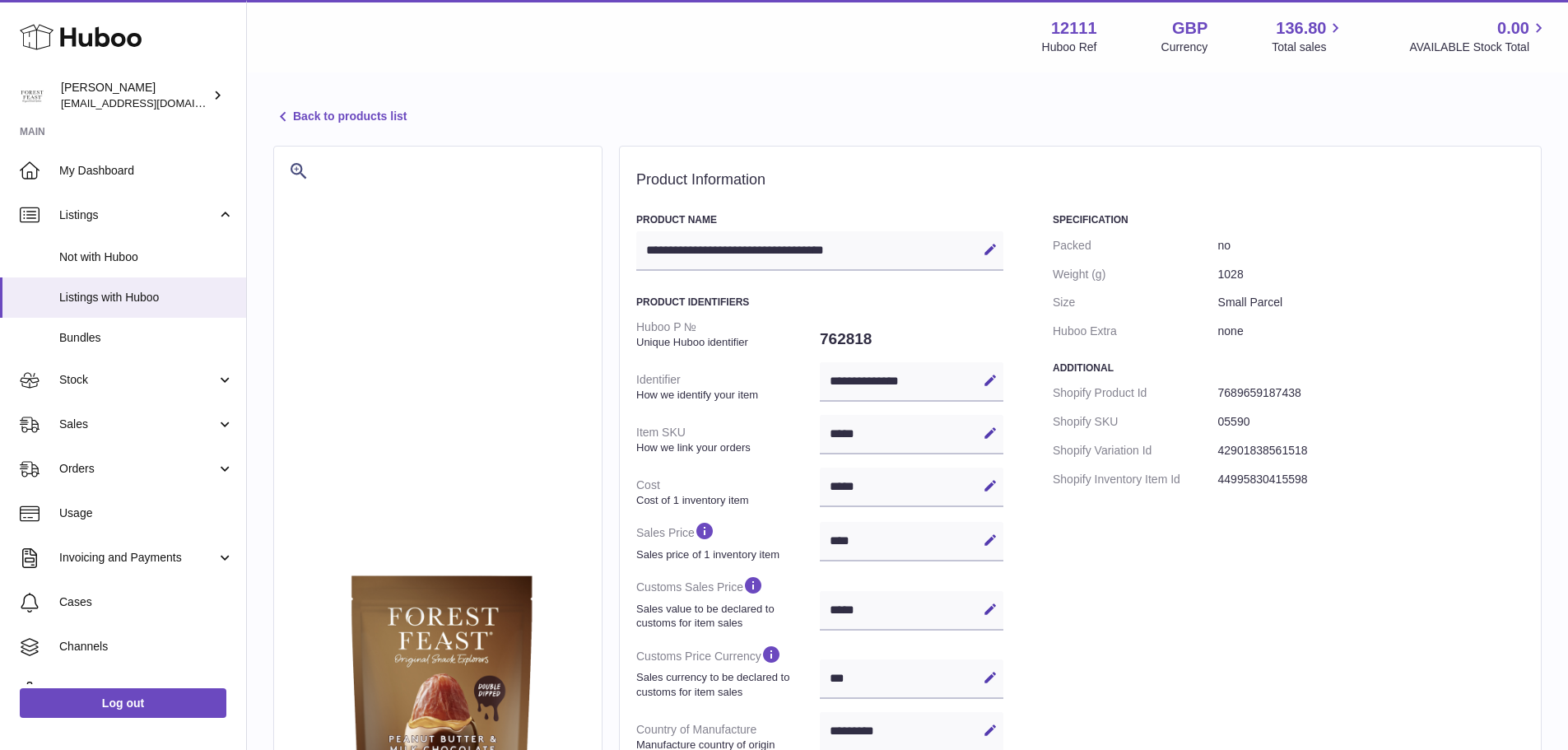
scroll to position [412, 0]
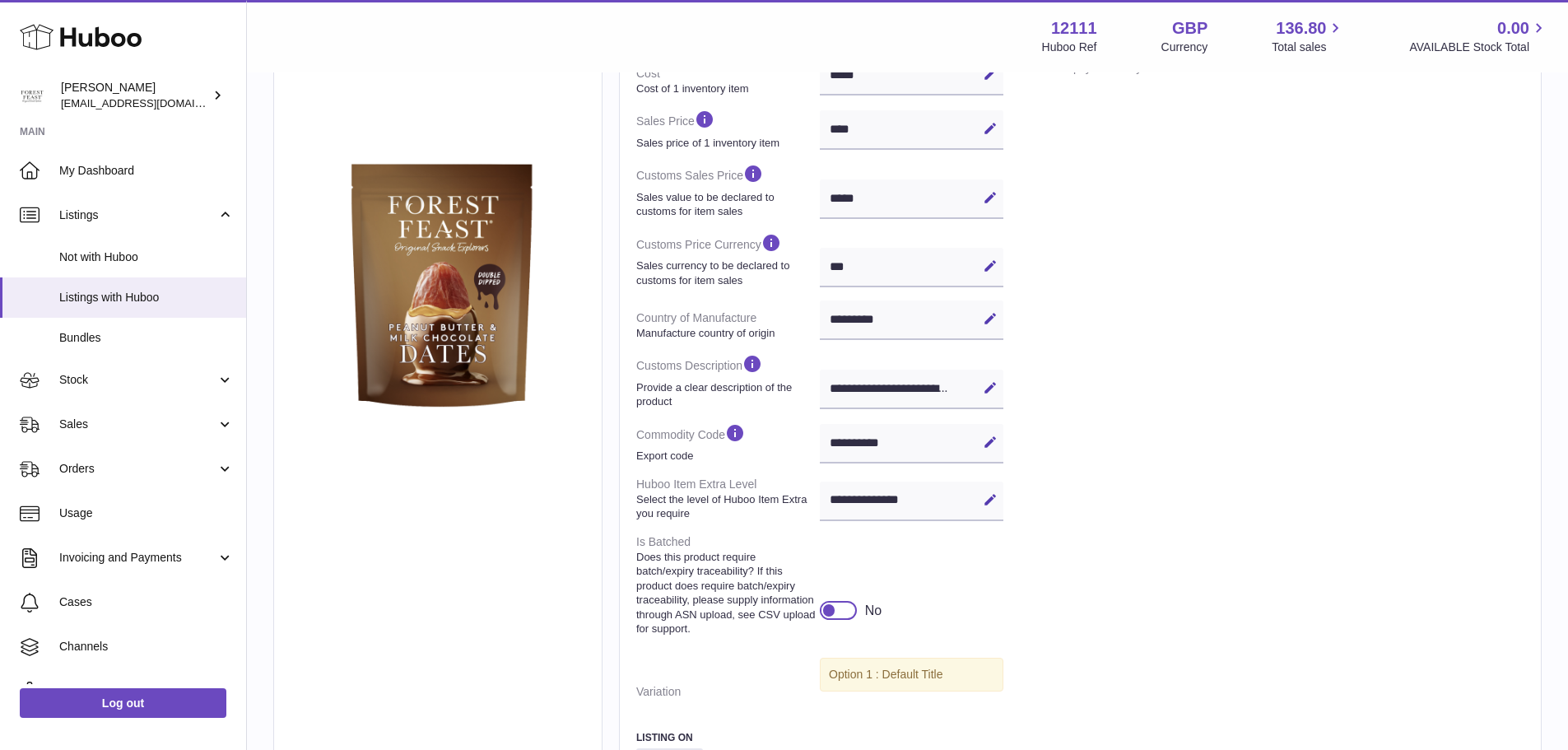
click at [841, 619] on div at bounding box center [838, 610] width 37 height 18
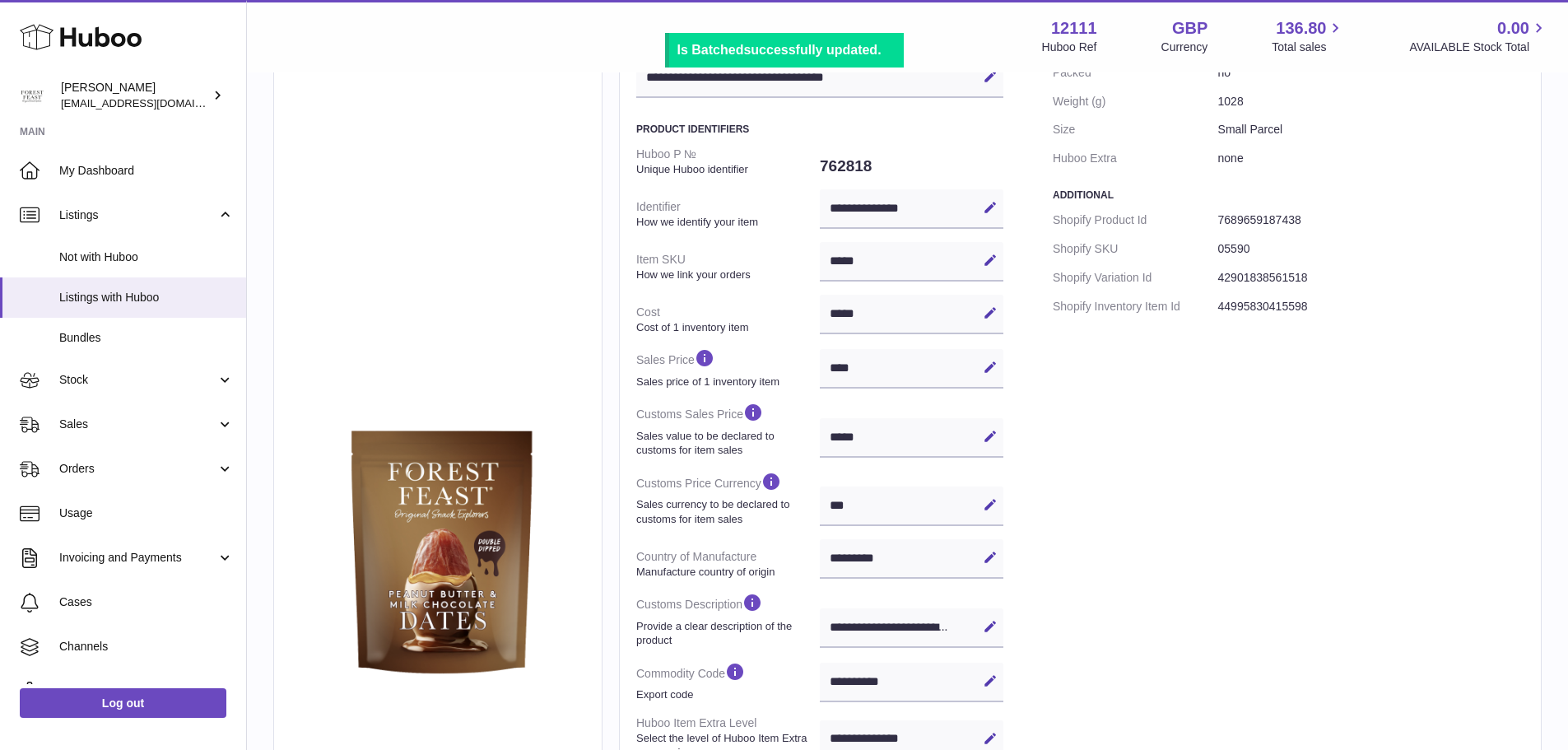
scroll to position [0, 0]
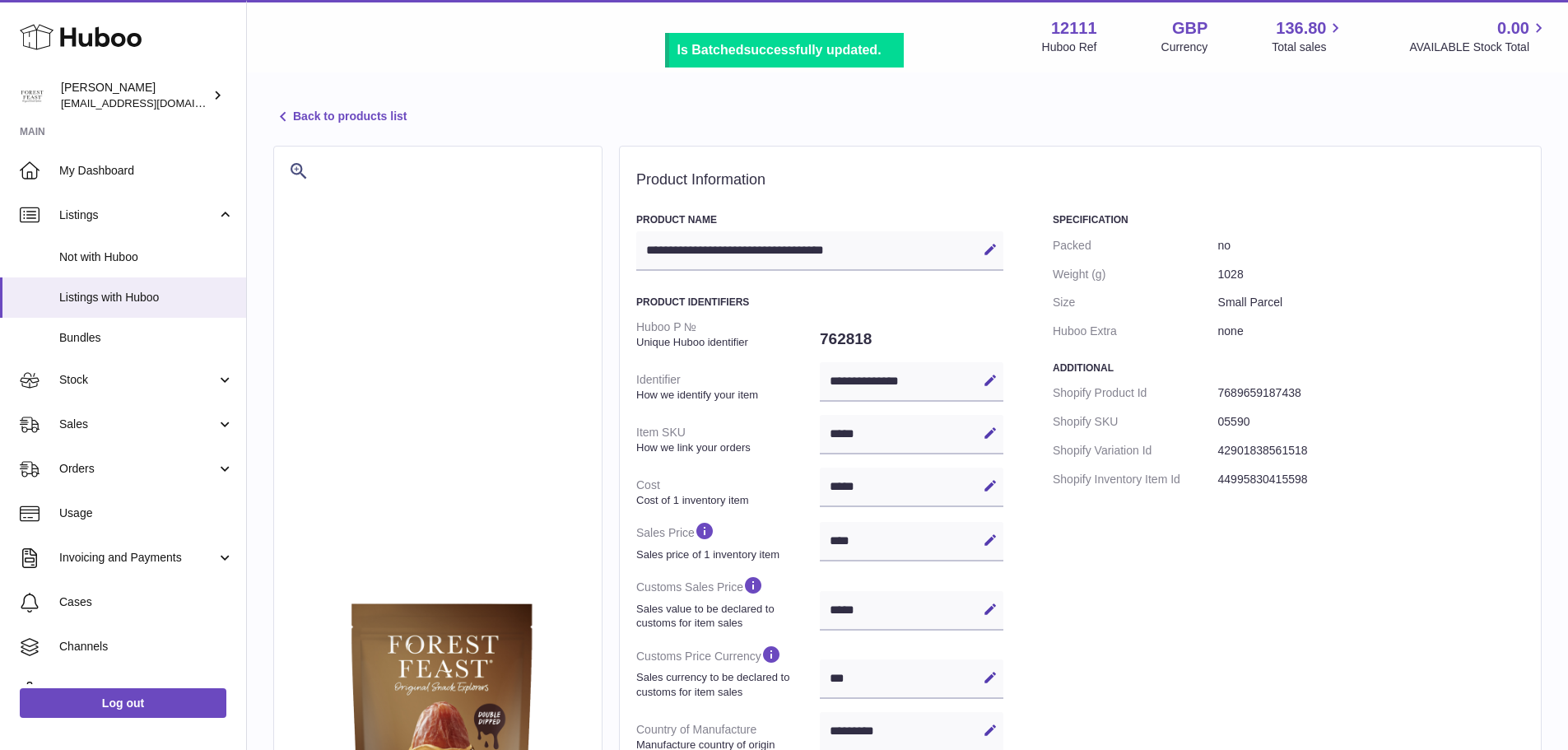
click at [388, 121] on link "Back to products list" at bounding box center [340, 117] width 133 height 20
